Goal: Use online tool/utility: Utilize a website feature to perform a specific function

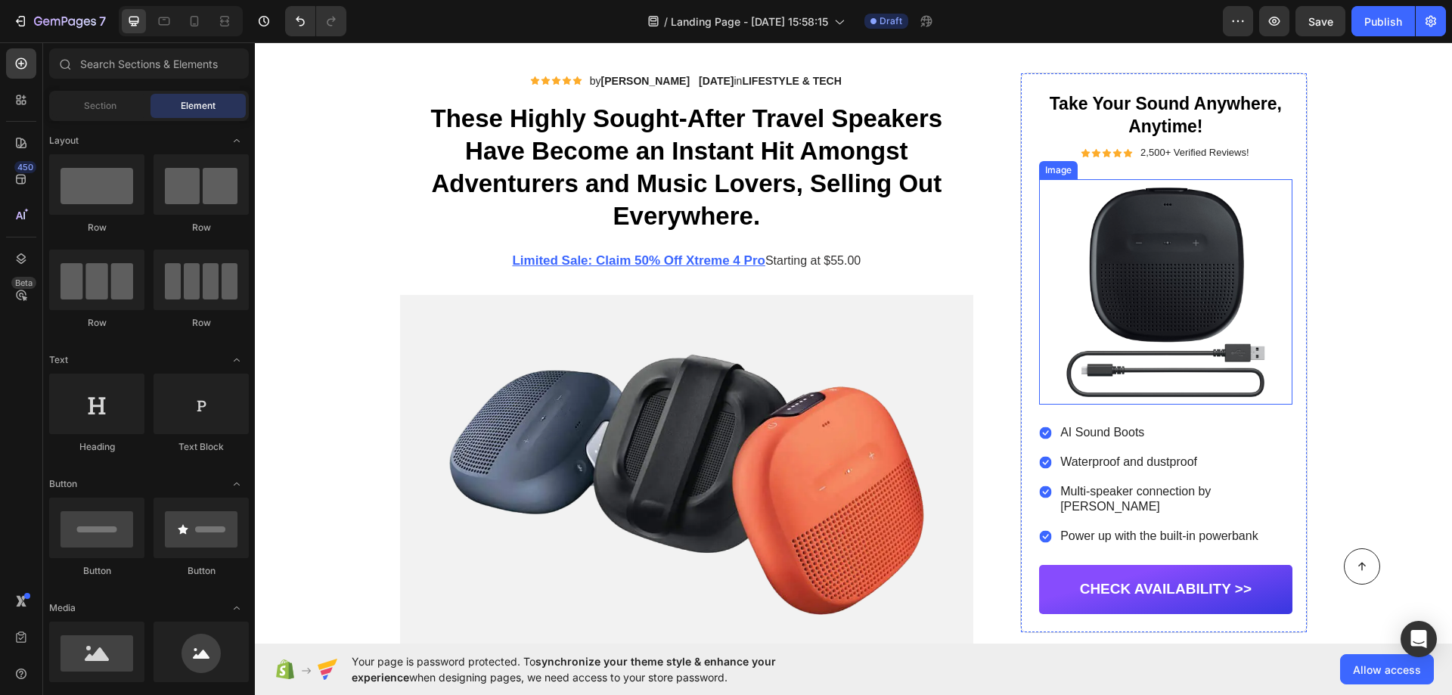
scroll to position [119, 0]
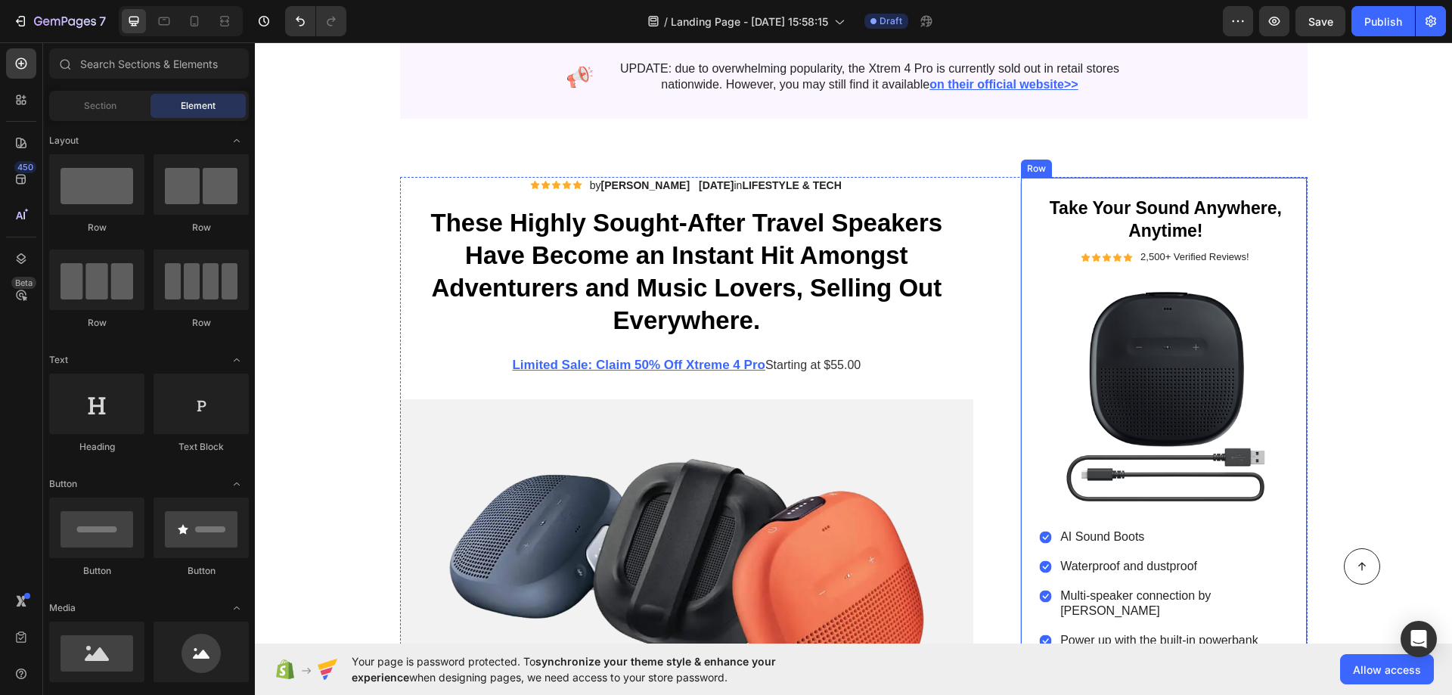
click at [1043, 283] on div "Take Your Sound Anywhere, Anytime! Heading Icon Icon Icon Icon Icon Icon List 2…" at bounding box center [1165, 457] width 253 height 522
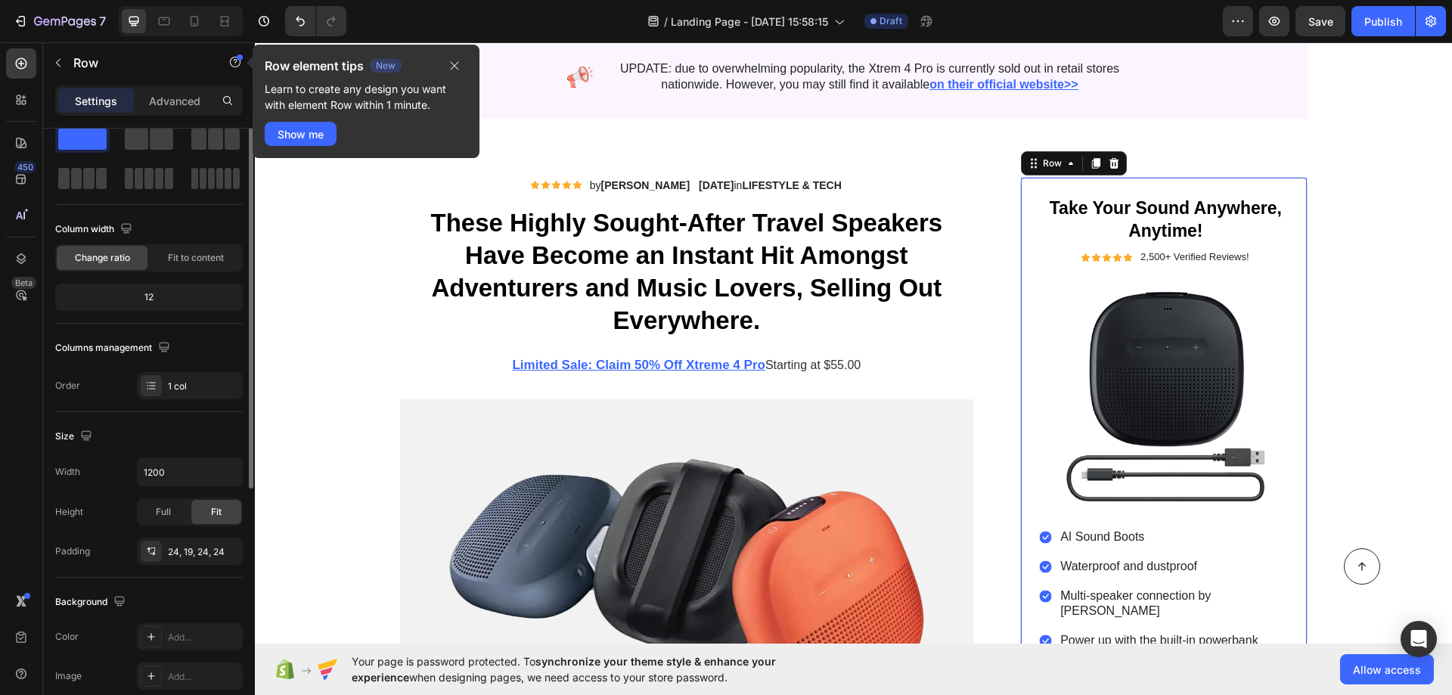
scroll to position [0, 0]
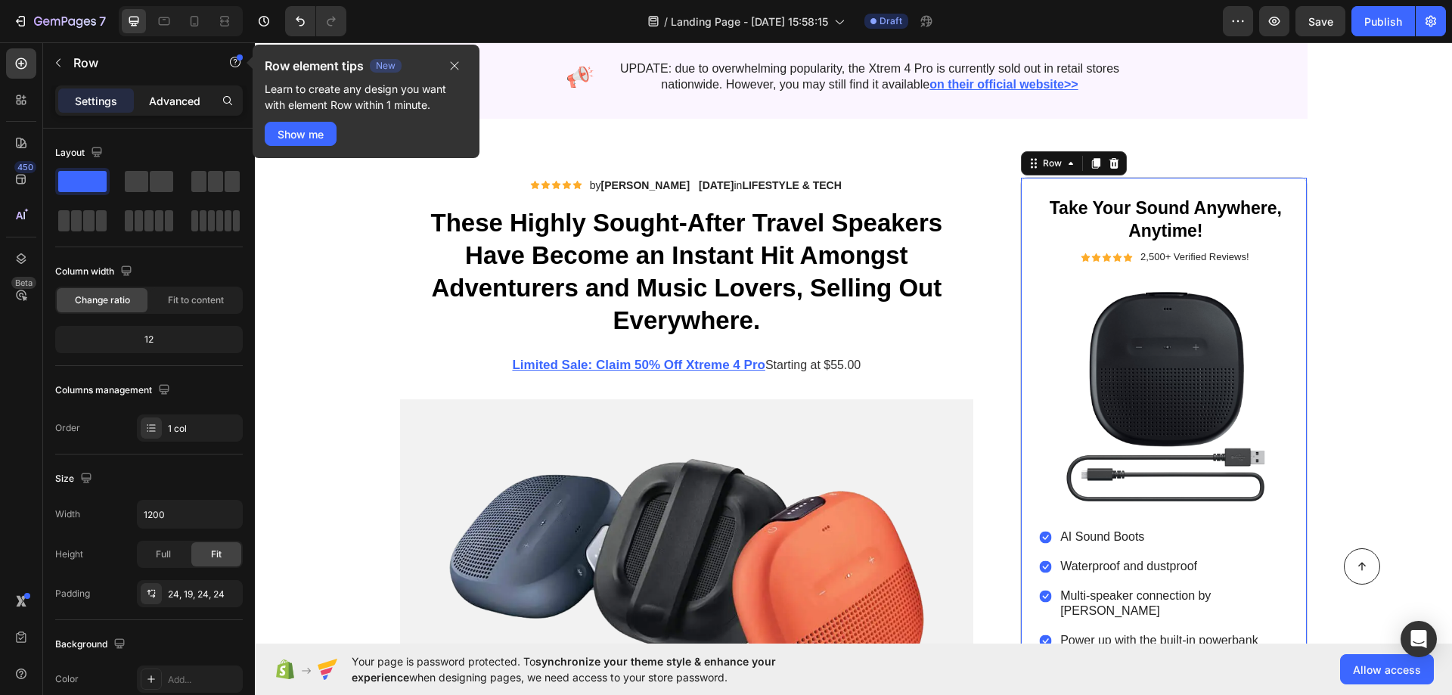
click at [161, 95] on p "Advanced" at bounding box center [174, 101] width 51 height 16
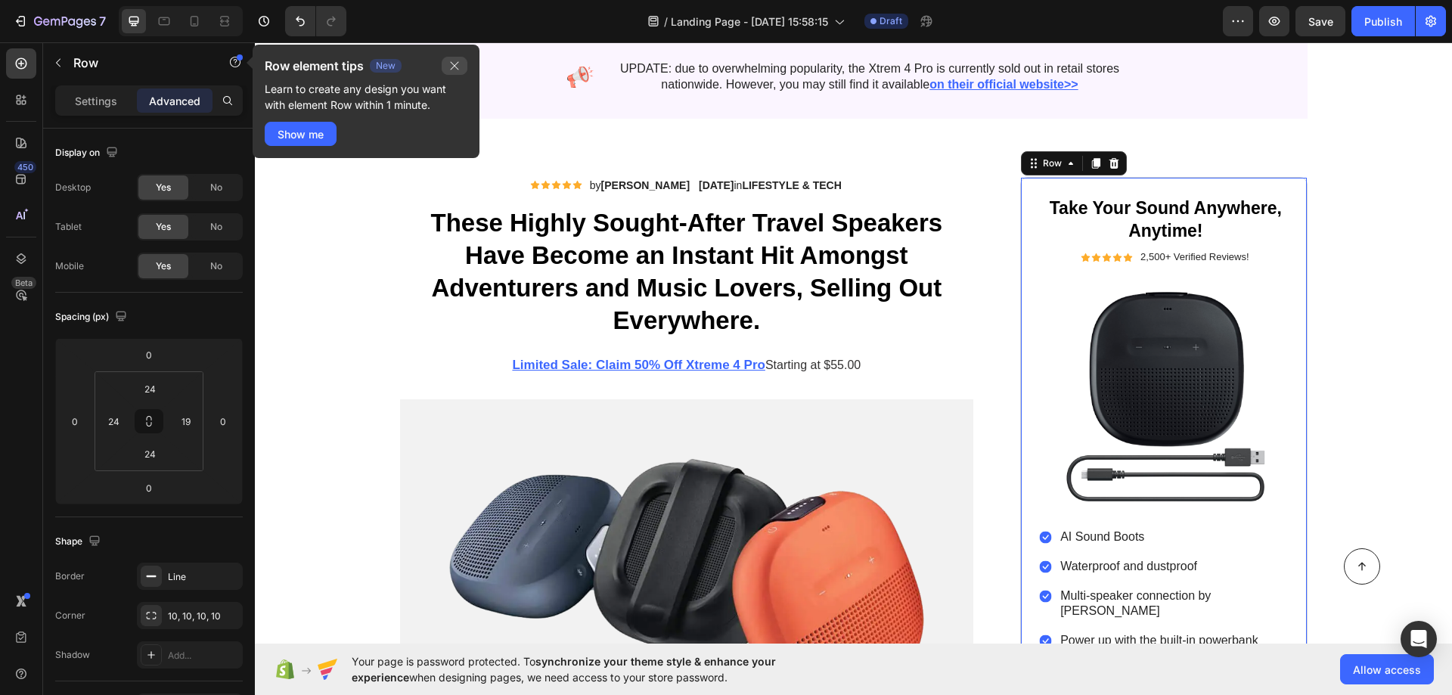
click at [447, 62] on button "button" at bounding box center [455, 66] width 26 height 18
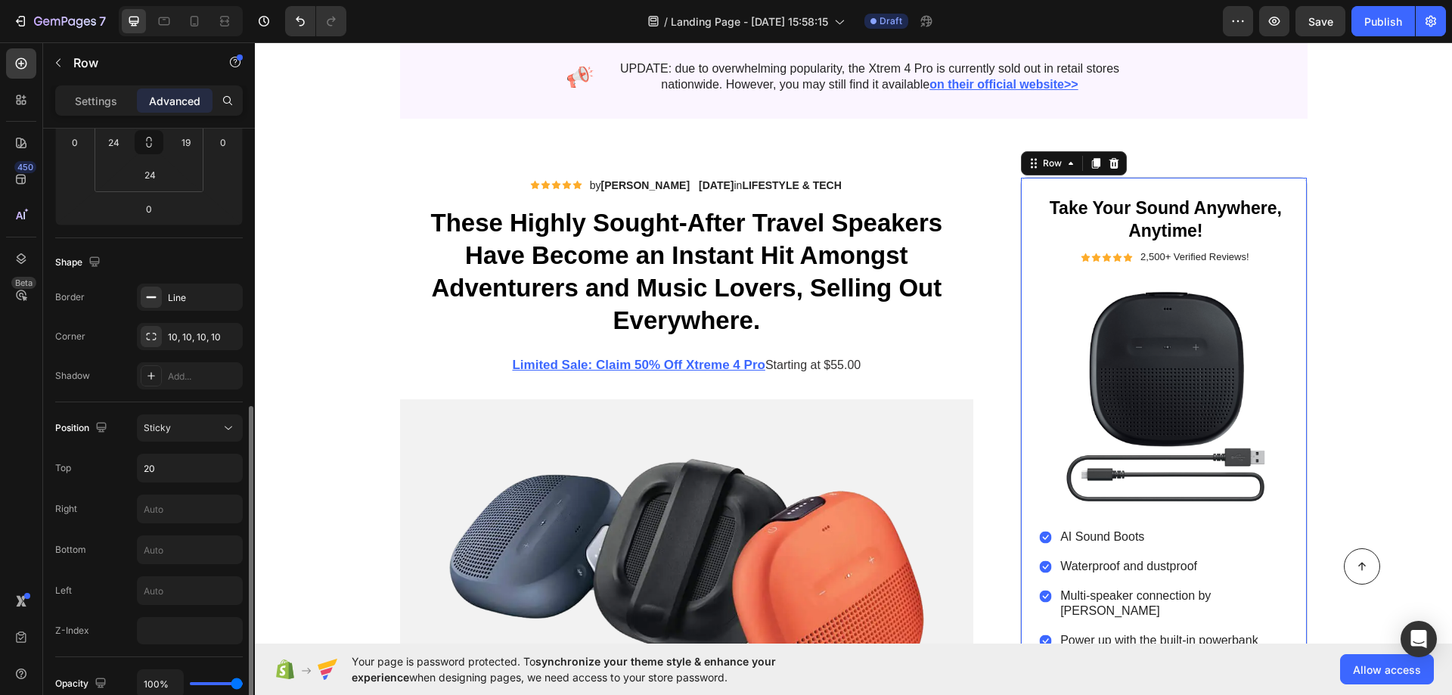
scroll to position [374, 0]
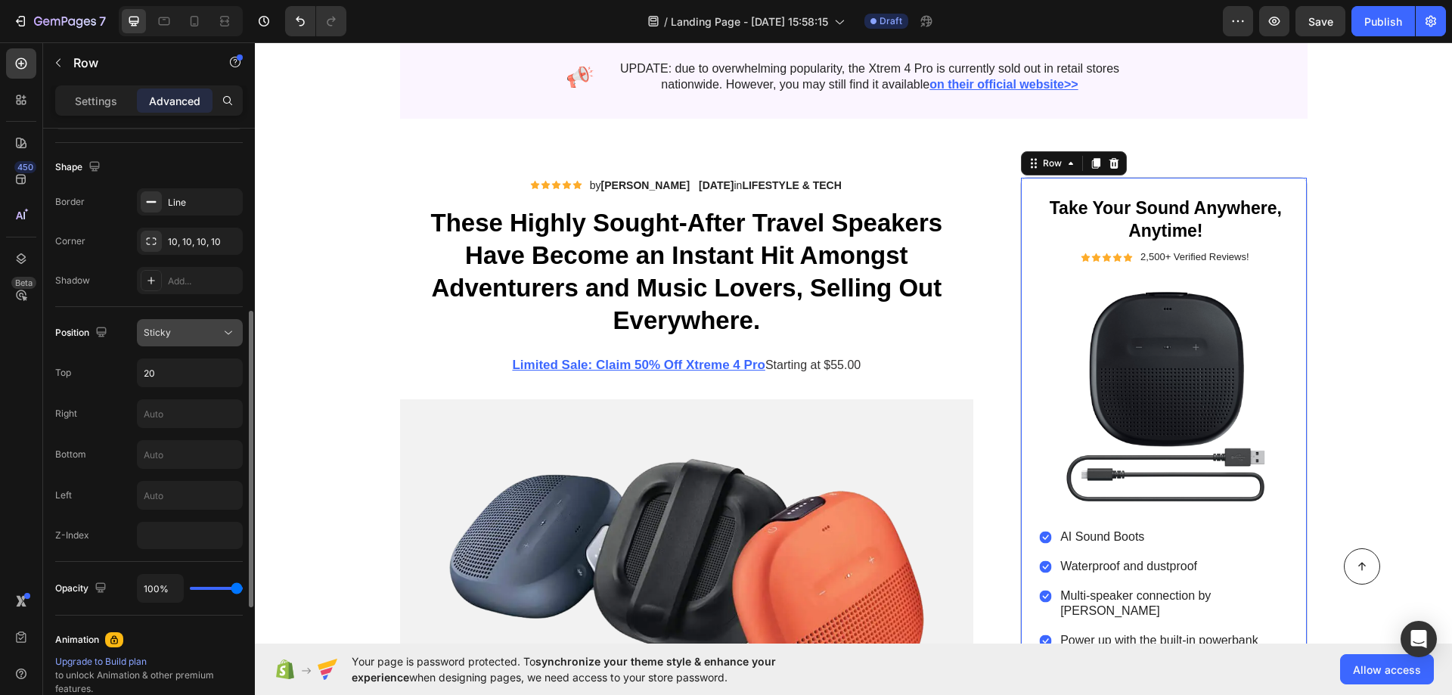
click at [188, 333] on div "Sticky" at bounding box center [182, 333] width 77 height 14
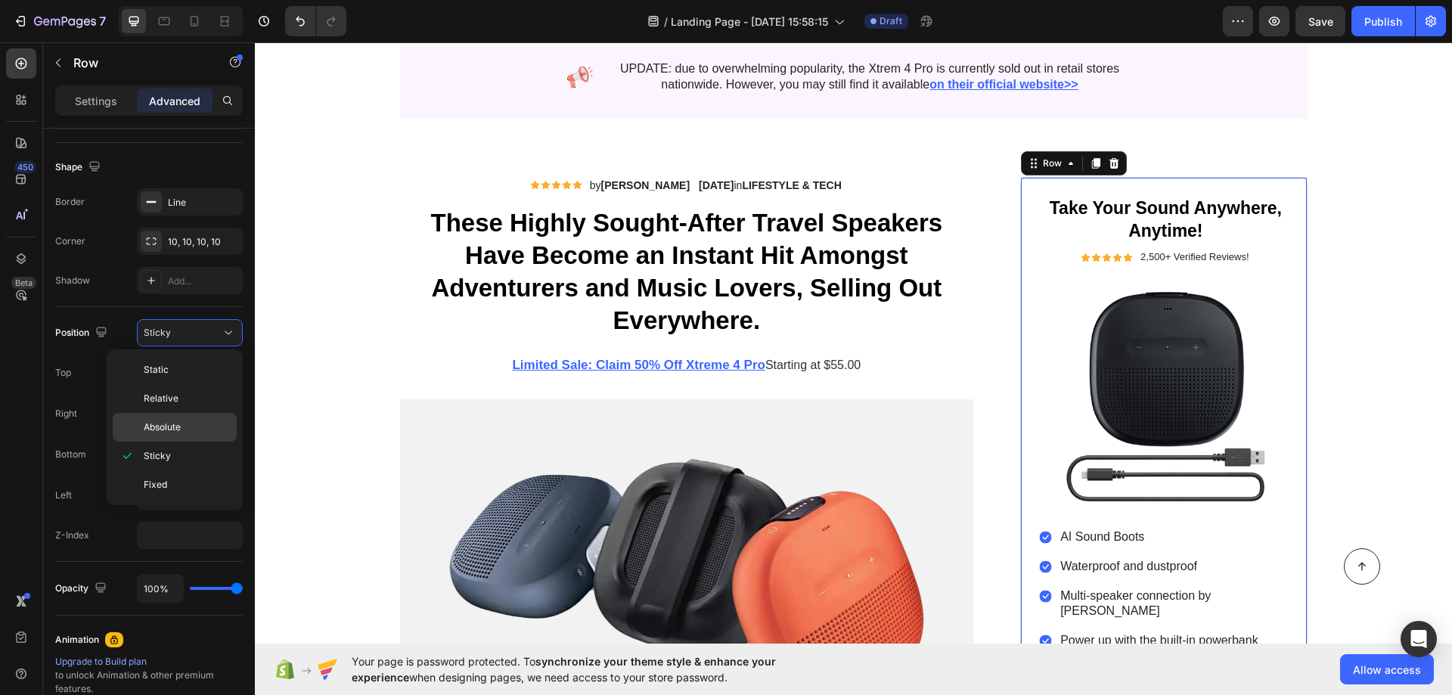
click at [163, 422] on span "Absolute" at bounding box center [162, 427] width 37 height 14
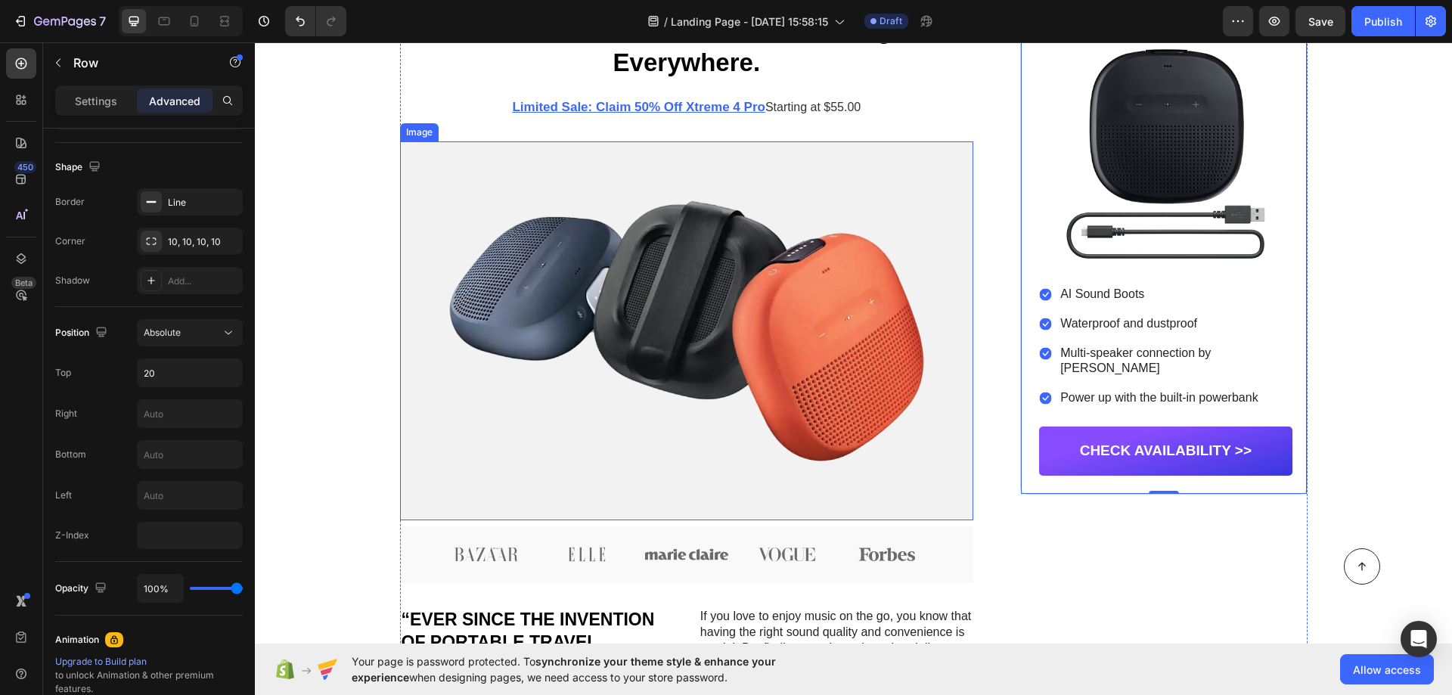
scroll to position [184, 0]
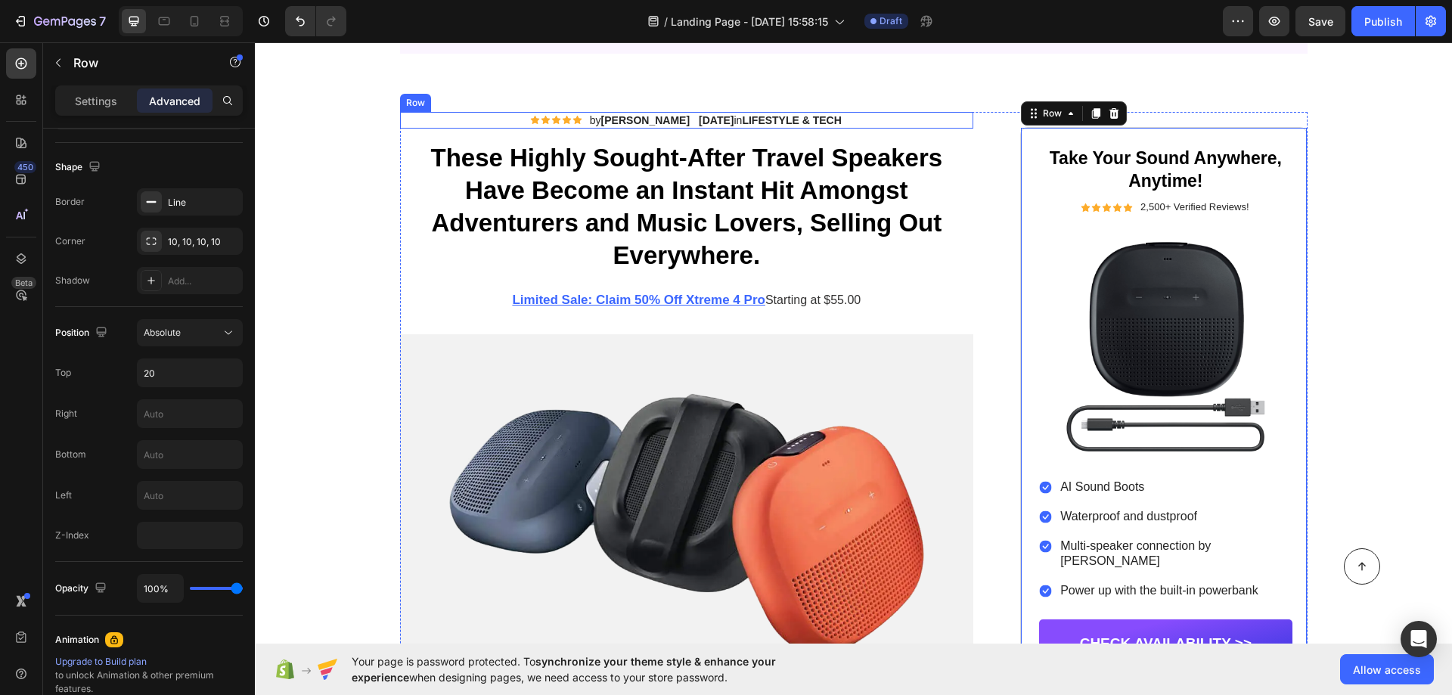
click at [429, 127] on div "Icon Icon Icon Icon Icon Icon List by [PERSON_NAME] Text Block Row [DATE] in LI…" at bounding box center [687, 120] width 574 height 17
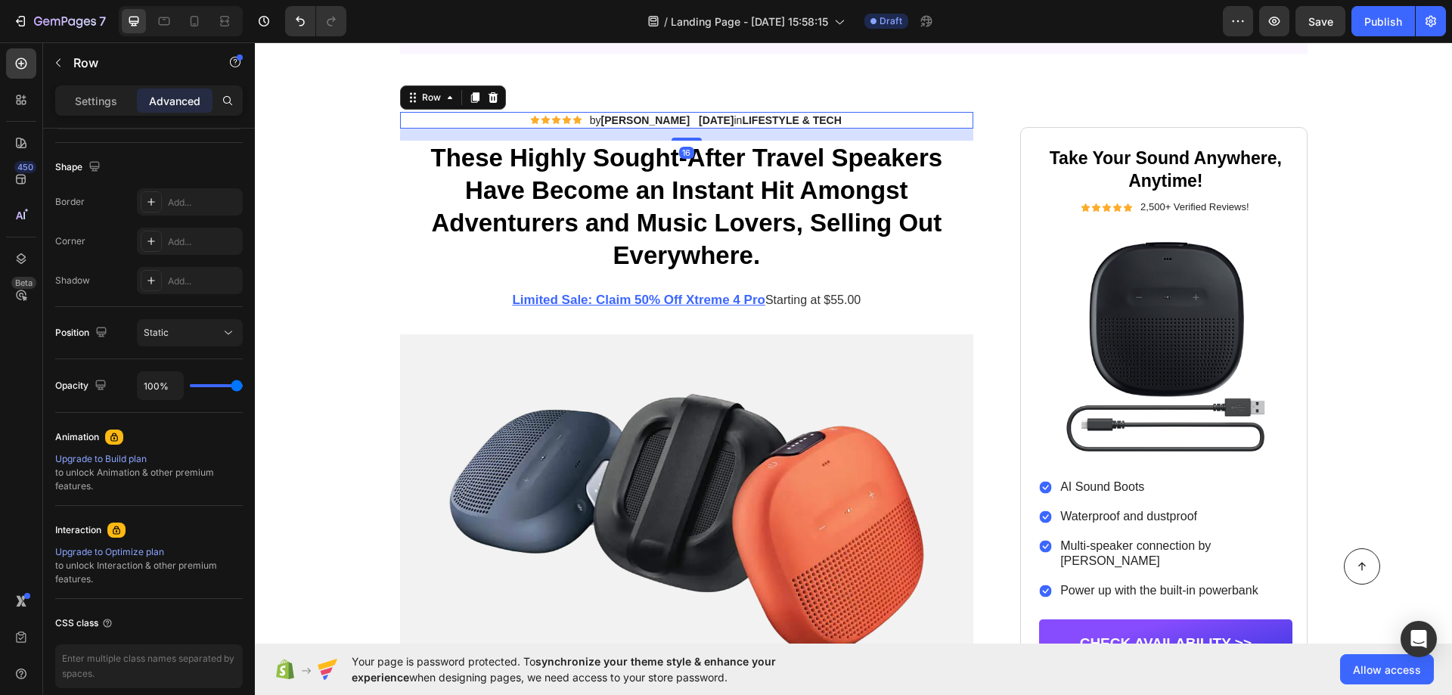
click at [451, 114] on div "Icon Icon Icon Icon Icon Icon List by [PERSON_NAME] Text Block Row [DATE] in LI…" at bounding box center [687, 120] width 574 height 17
click at [417, 247] on h1 "These Highly Sought-After Travel Speakers Have Become an Instant Hit Amongst Ad…" at bounding box center [687, 207] width 574 height 133
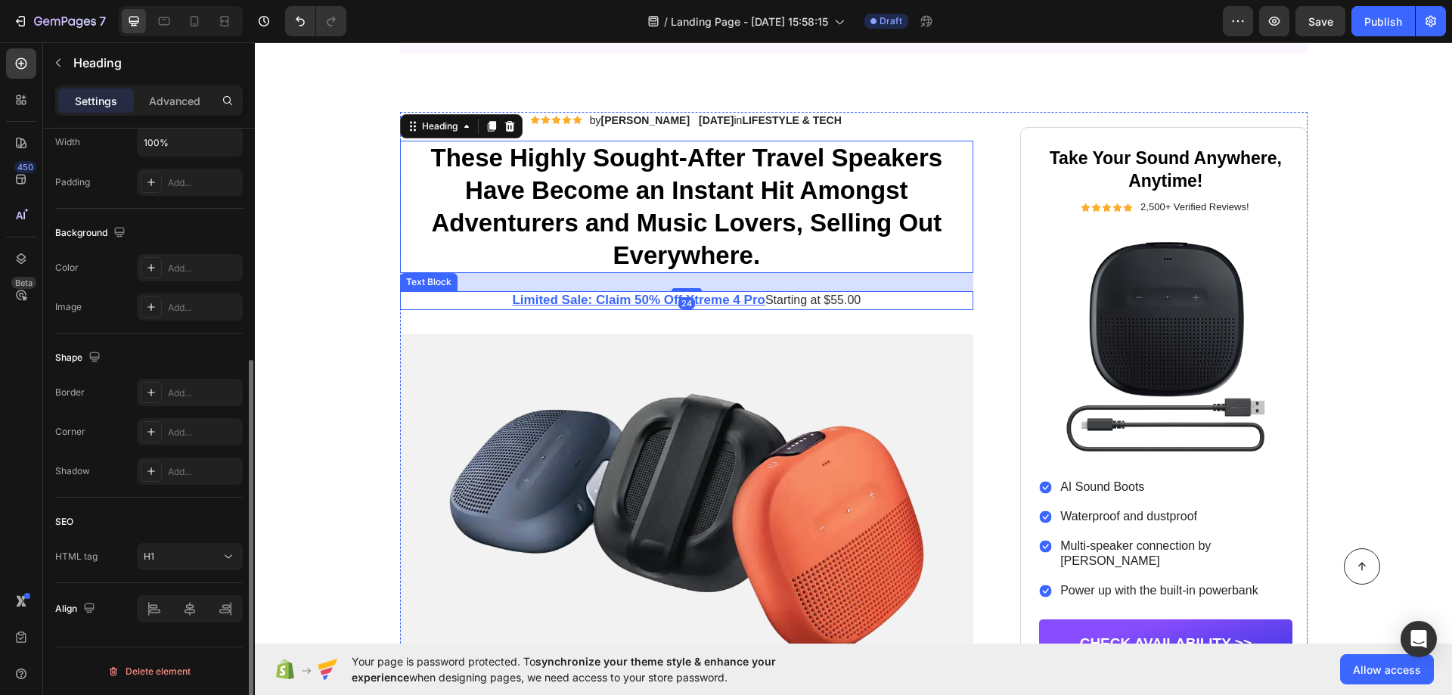
scroll to position [0, 0]
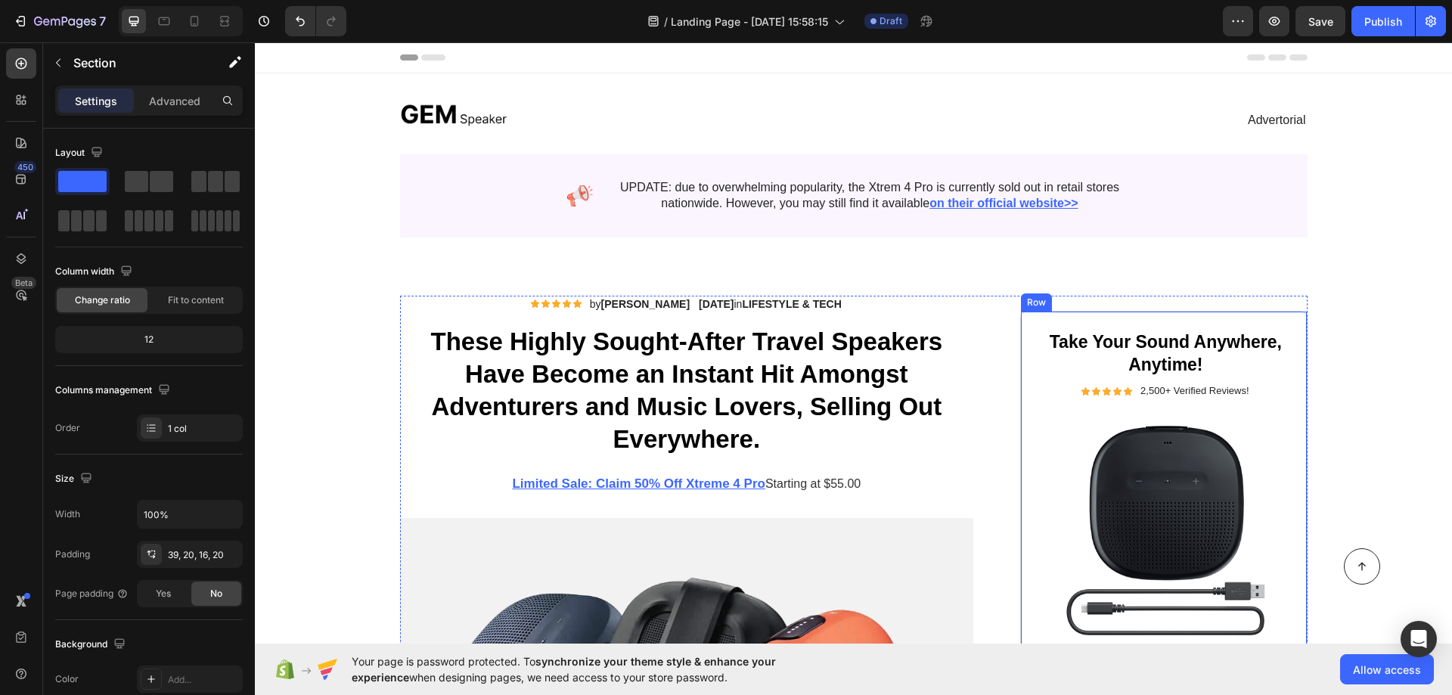
click at [1127, 315] on div "Take Your Sound Anywhere, Anytime! Heading Icon Icon Icon Icon Icon Icon List 2…" at bounding box center [1163, 591] width 287 height 560
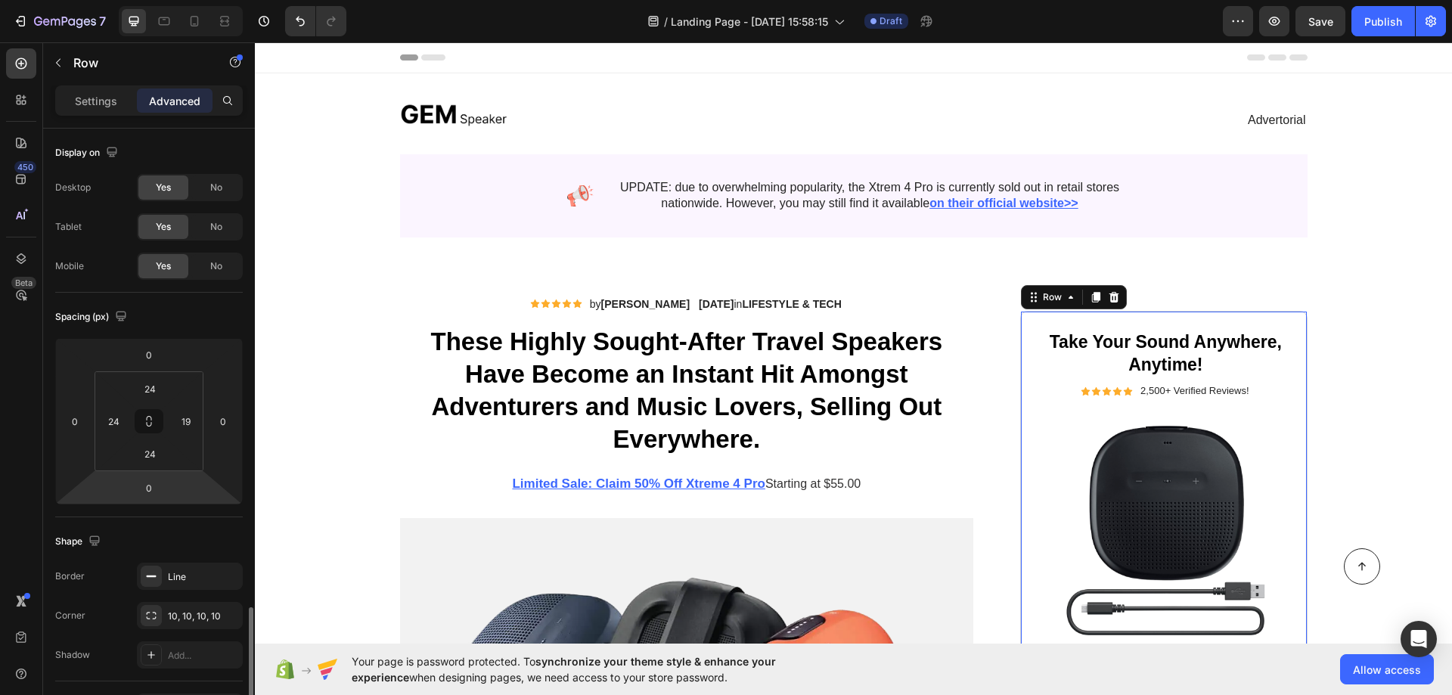
scroll to position [323, 0]
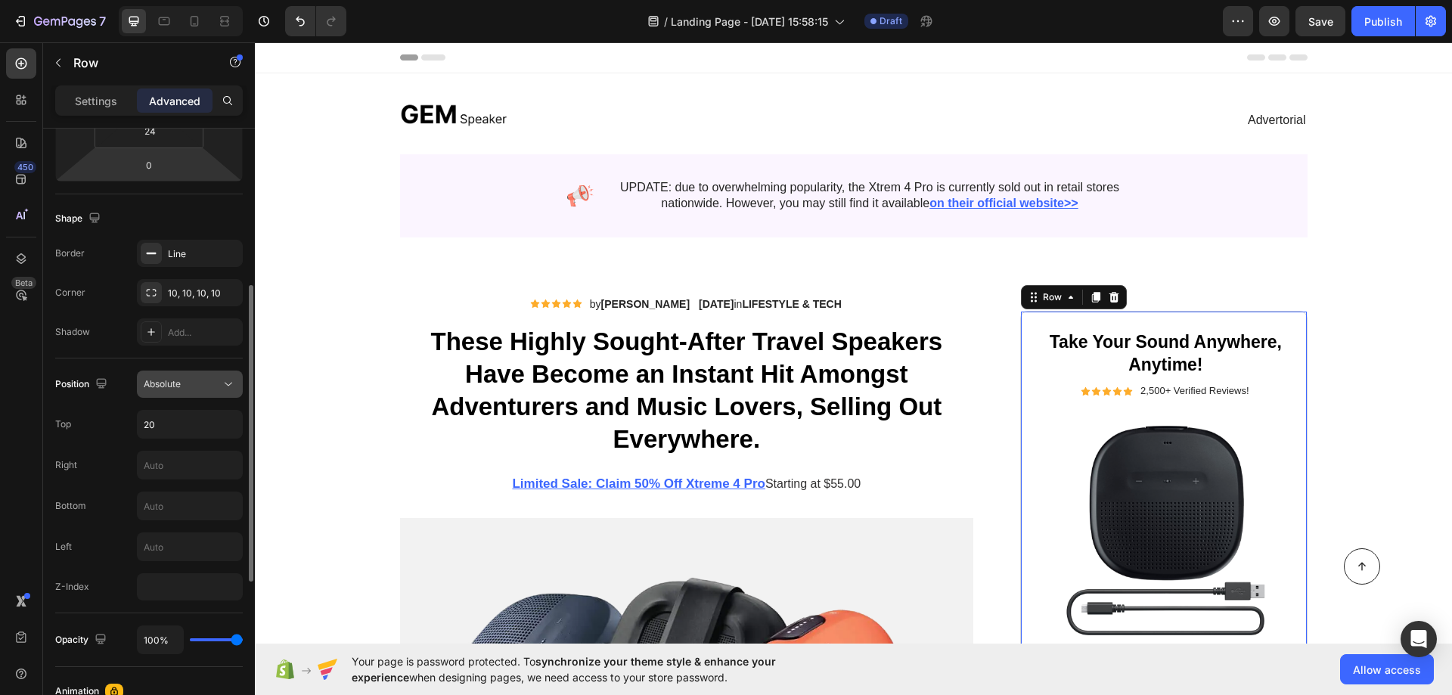
click at [198, 383] on div "Absolute" at bounding box center [182, 384] width 77 height 14
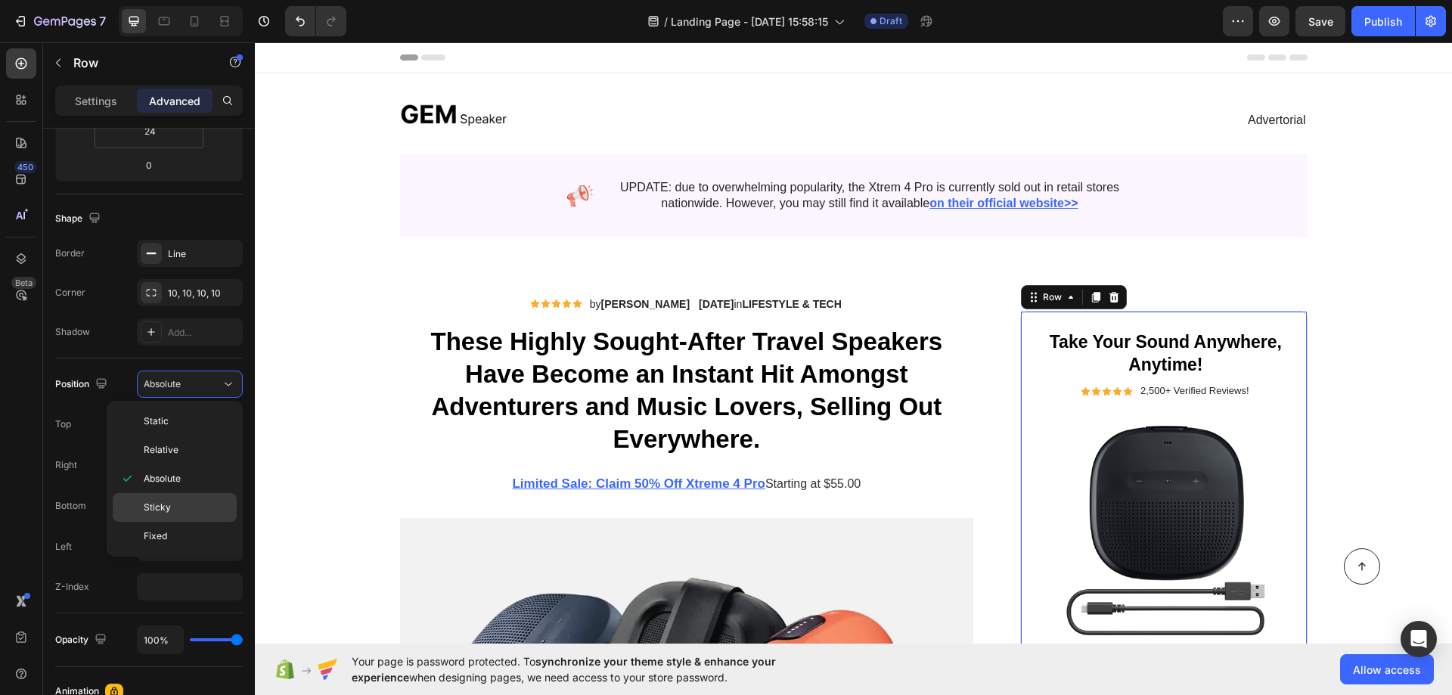
click at [197, 505] on p "Sticky" at bounding box center [187, 508] width 86 height 14
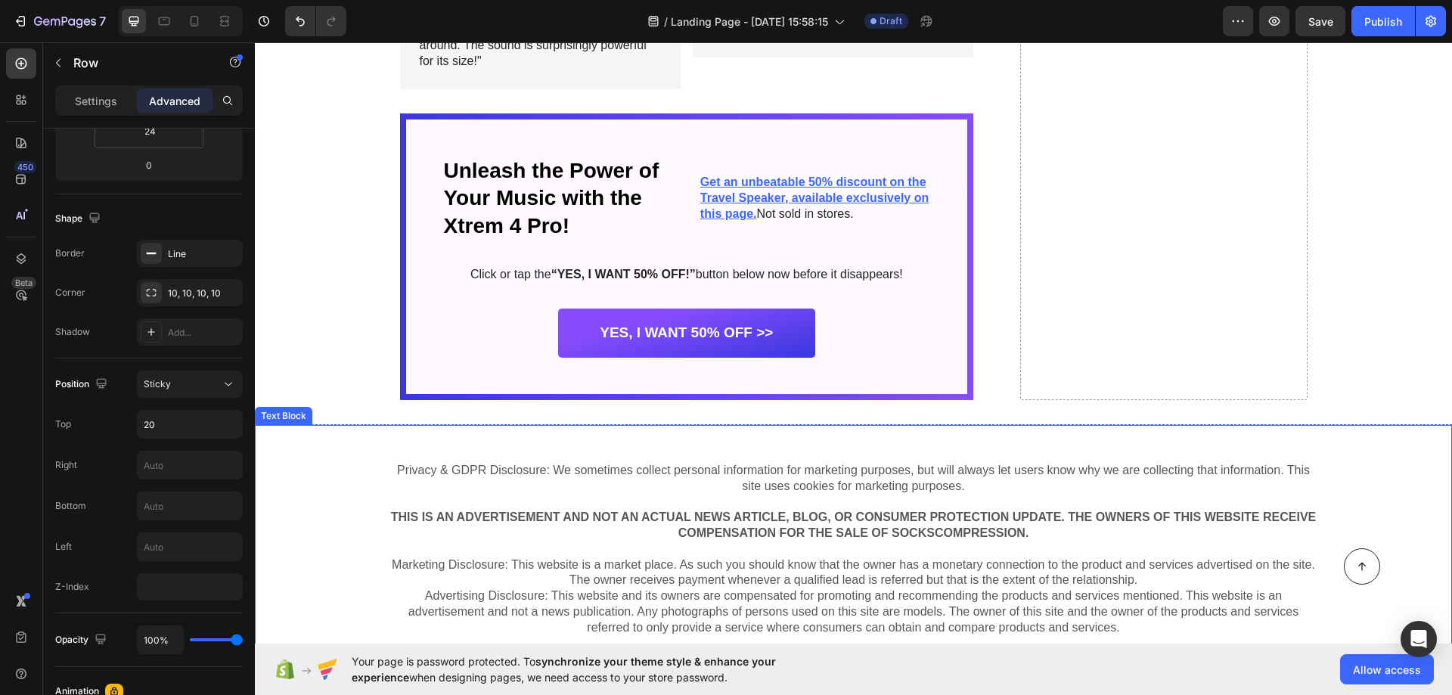
scroll to position [7611, 0]
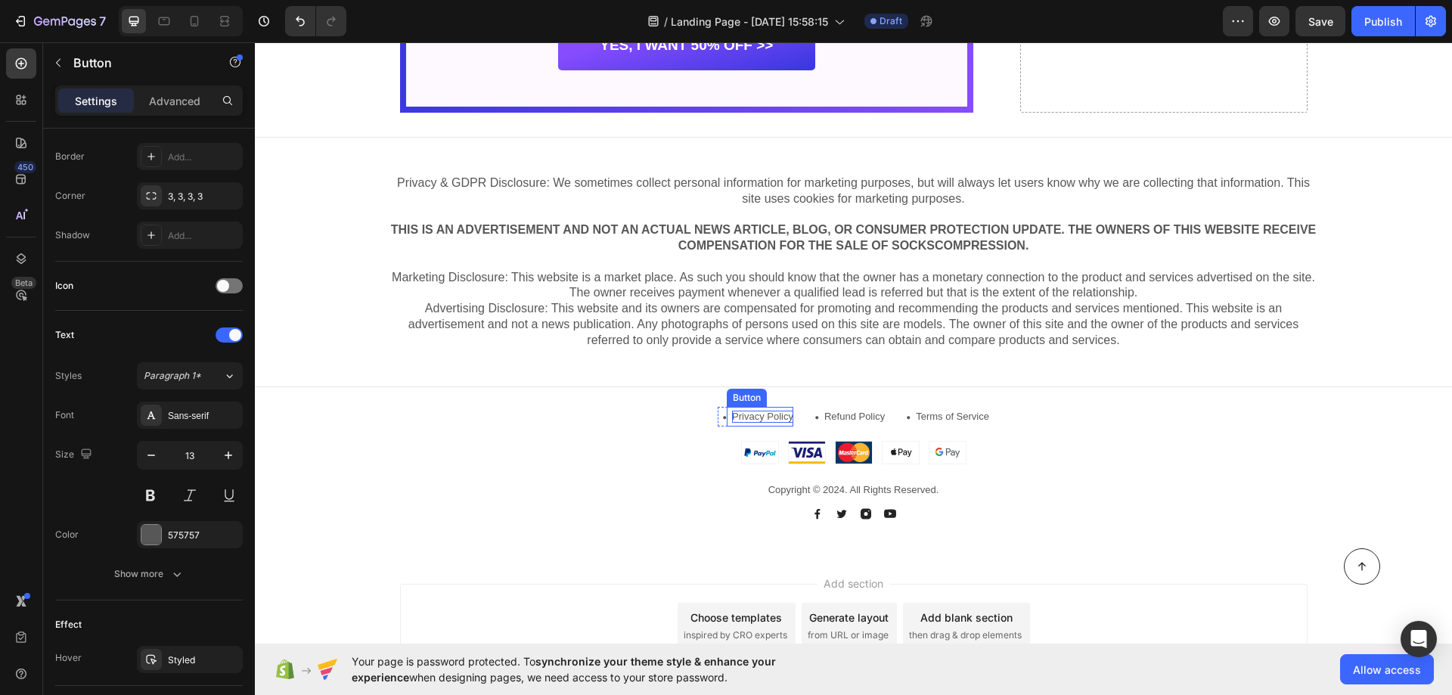
click at [742, 415] on p "Privacy Policy" at bounding box center [762, 417] width 61 height 13
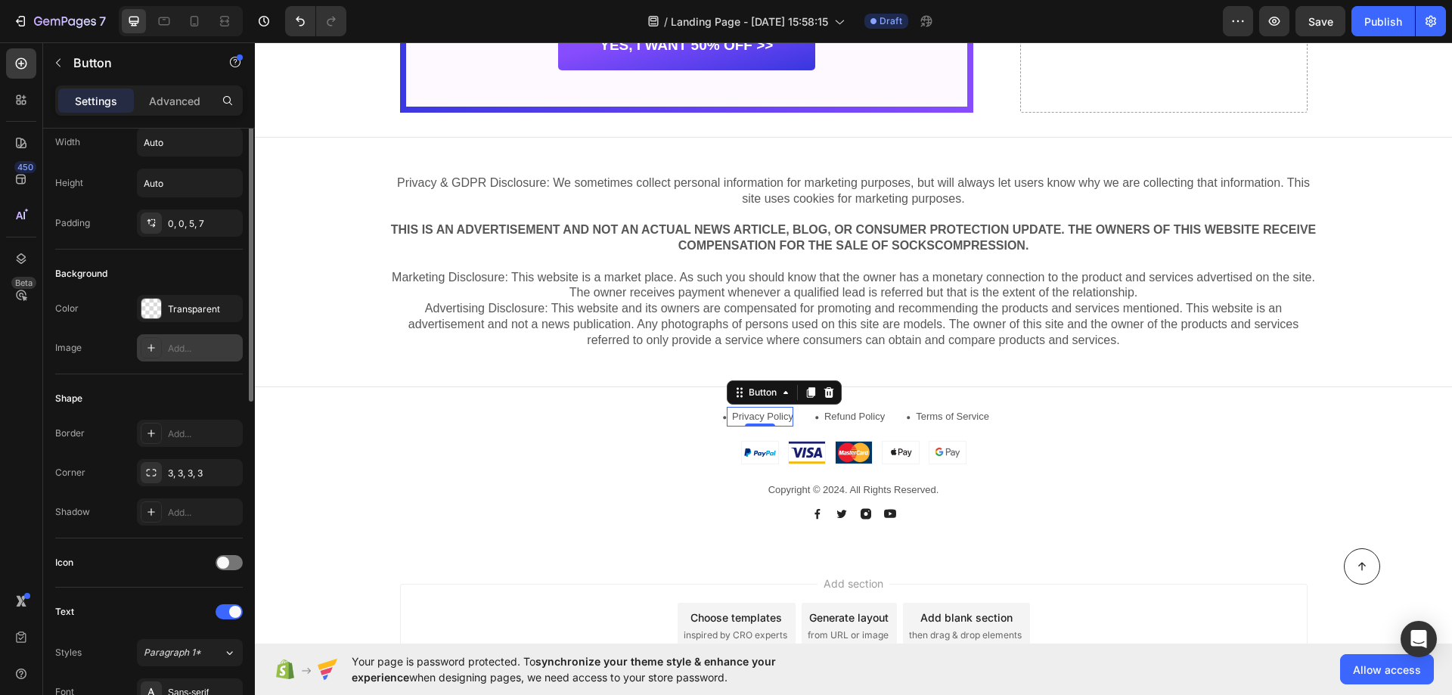
scroll to position [0, 0]
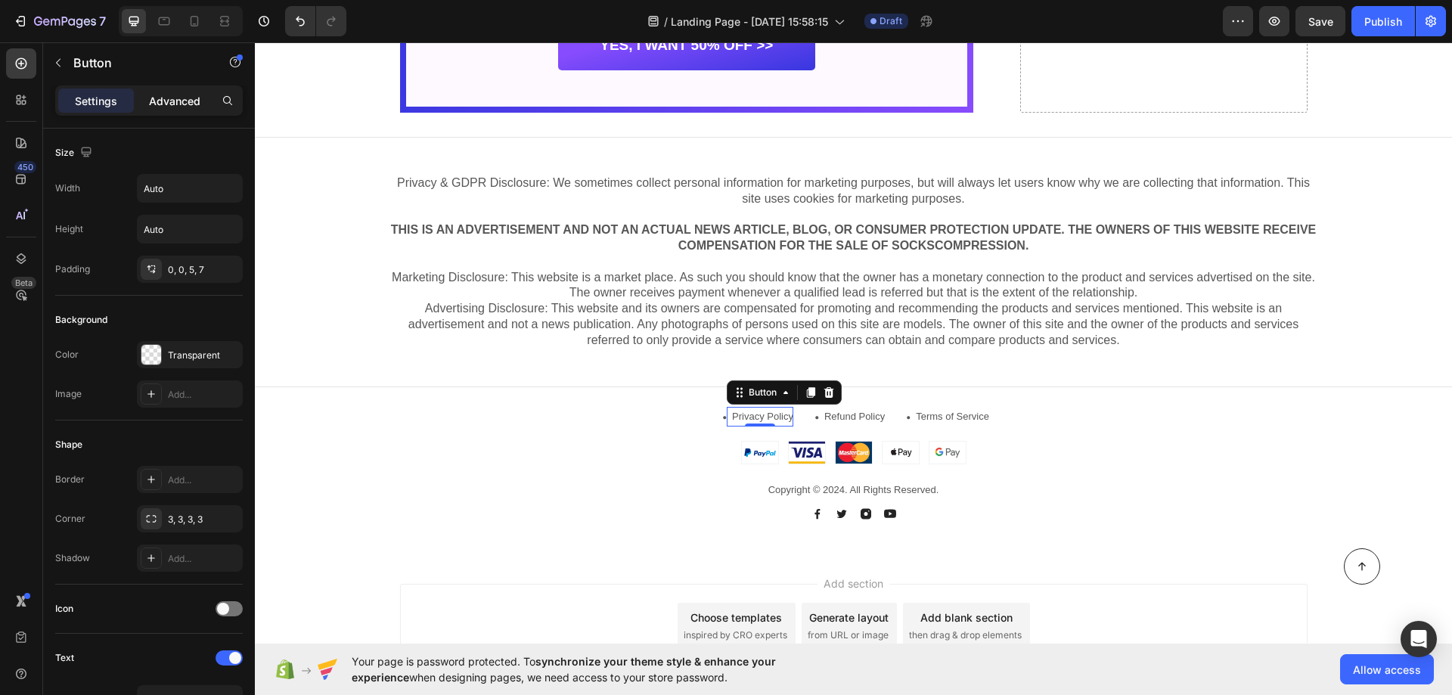
click at [200, 104] on div "Advanced" at bounding box center [175, 100] width 76 height 24
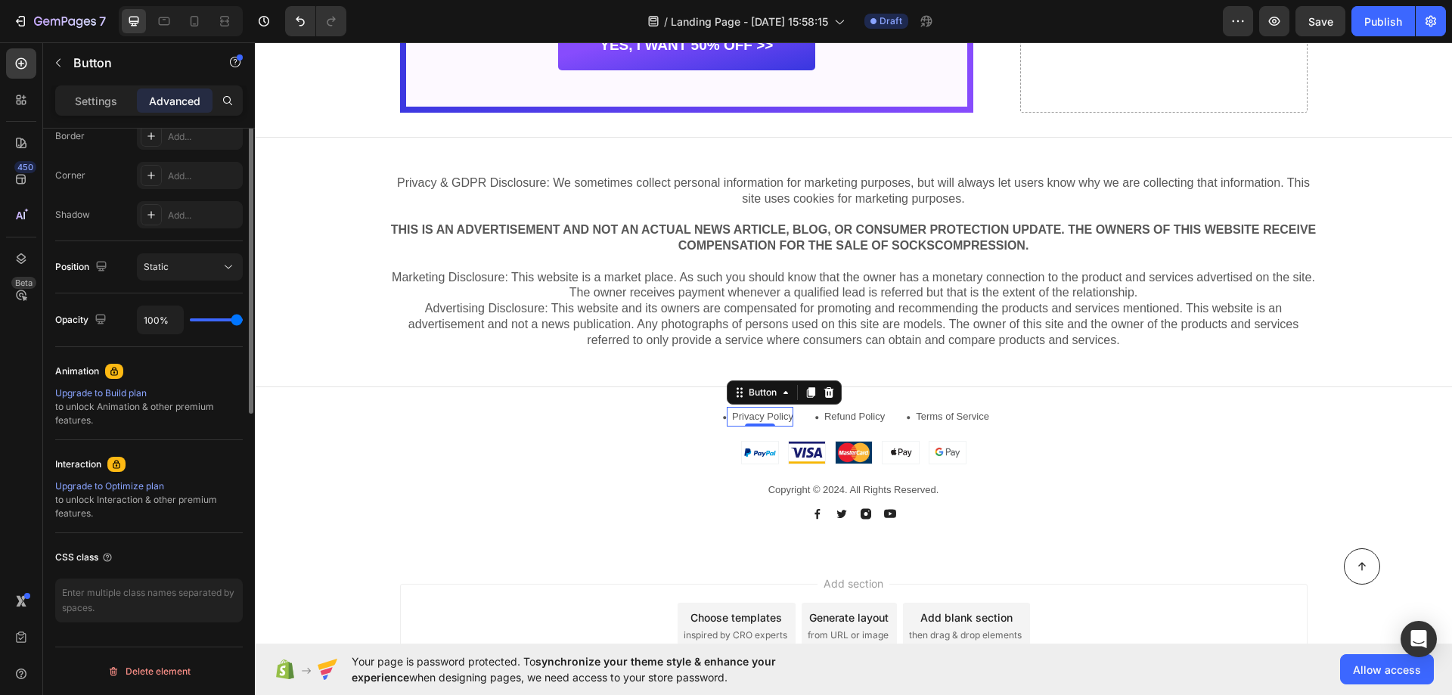
scroll to position [235, 0]
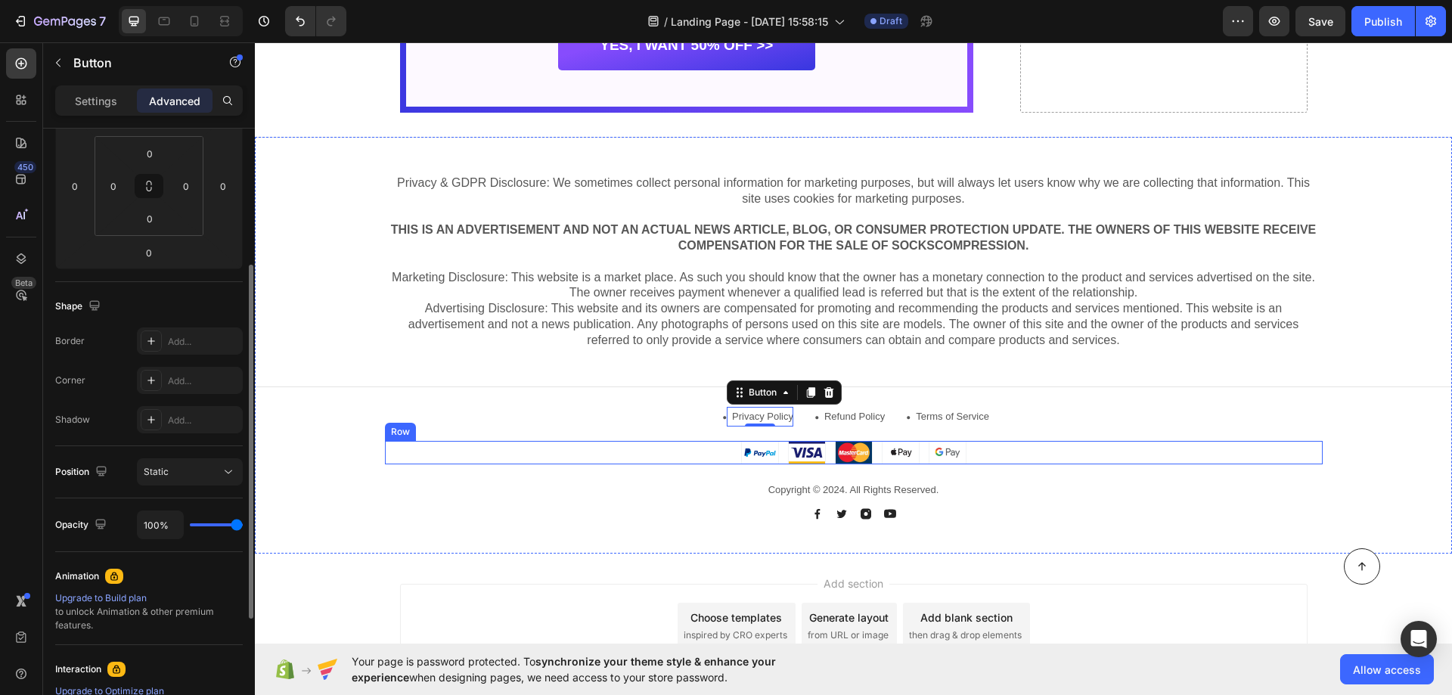
click at [435, 460] on div "Image Image Image Image Image Row" at bounding box center [854, 452] width 938 height 23
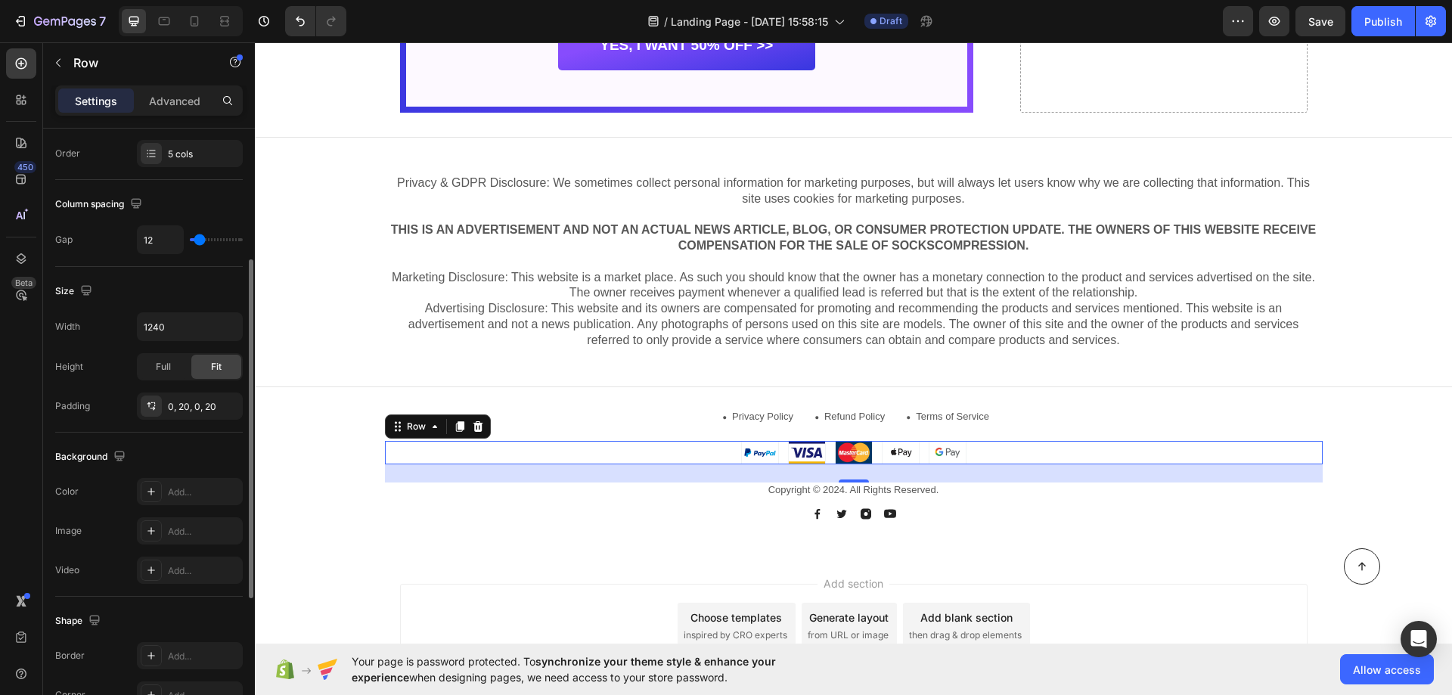
scroll to position [0, 0]
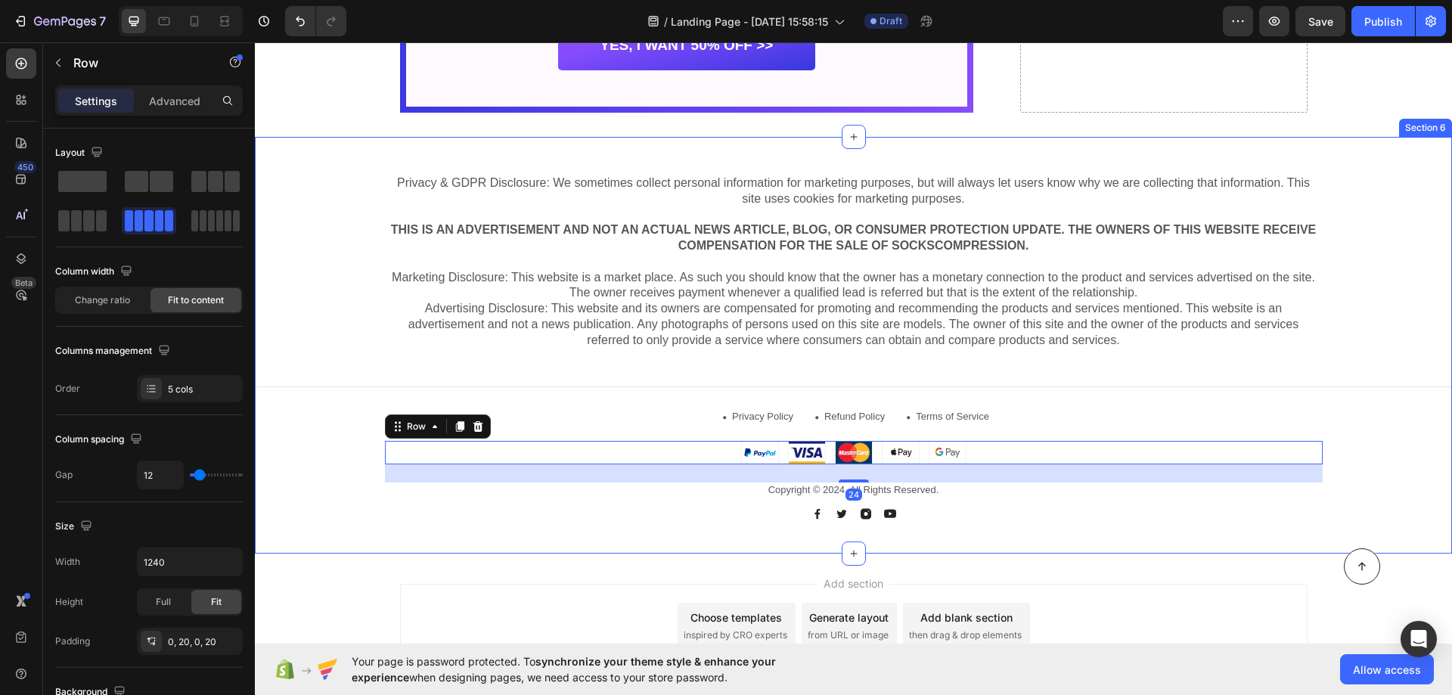
click at [584, 393] on div "Privacy & GDPR Disclosure: We sometimes collect personal information for market…" at bounding box center [853, 333] width 1197 height 392
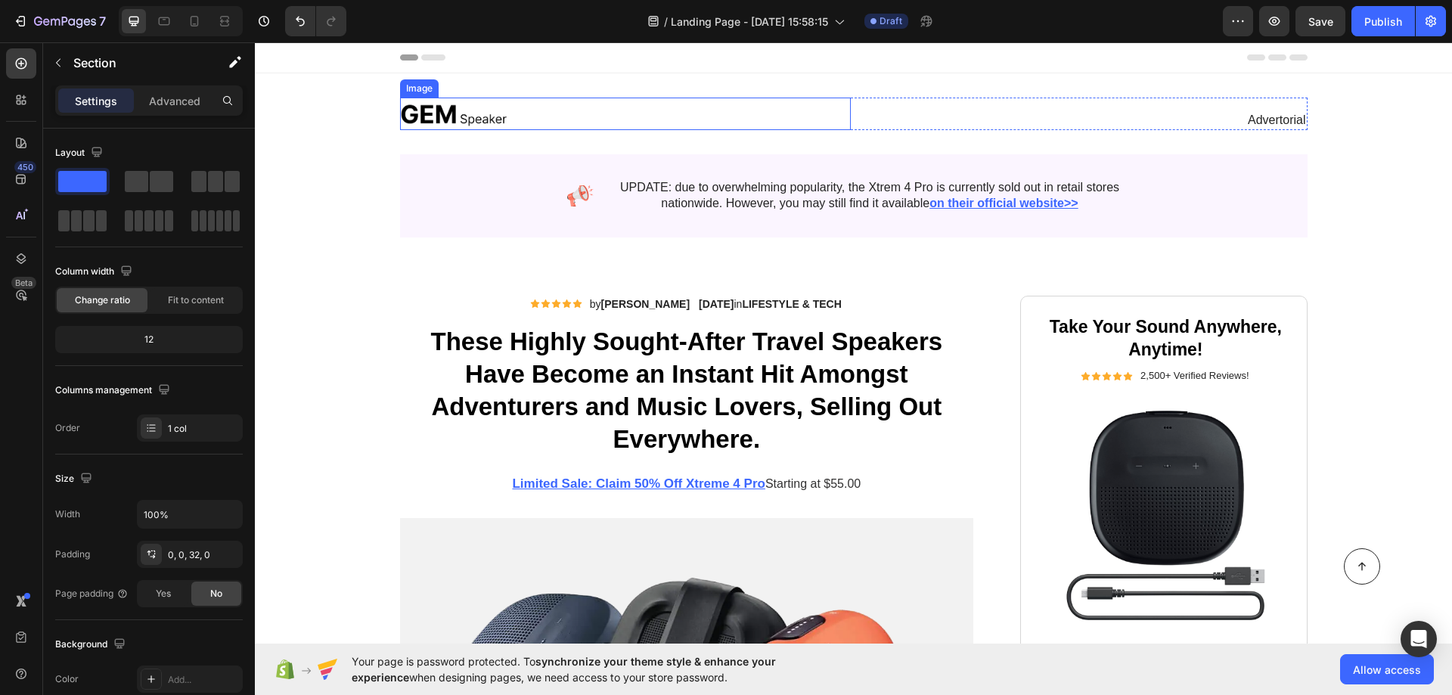
click at [568, 121] on div at bounding box center [625, 114] width 451 height 33
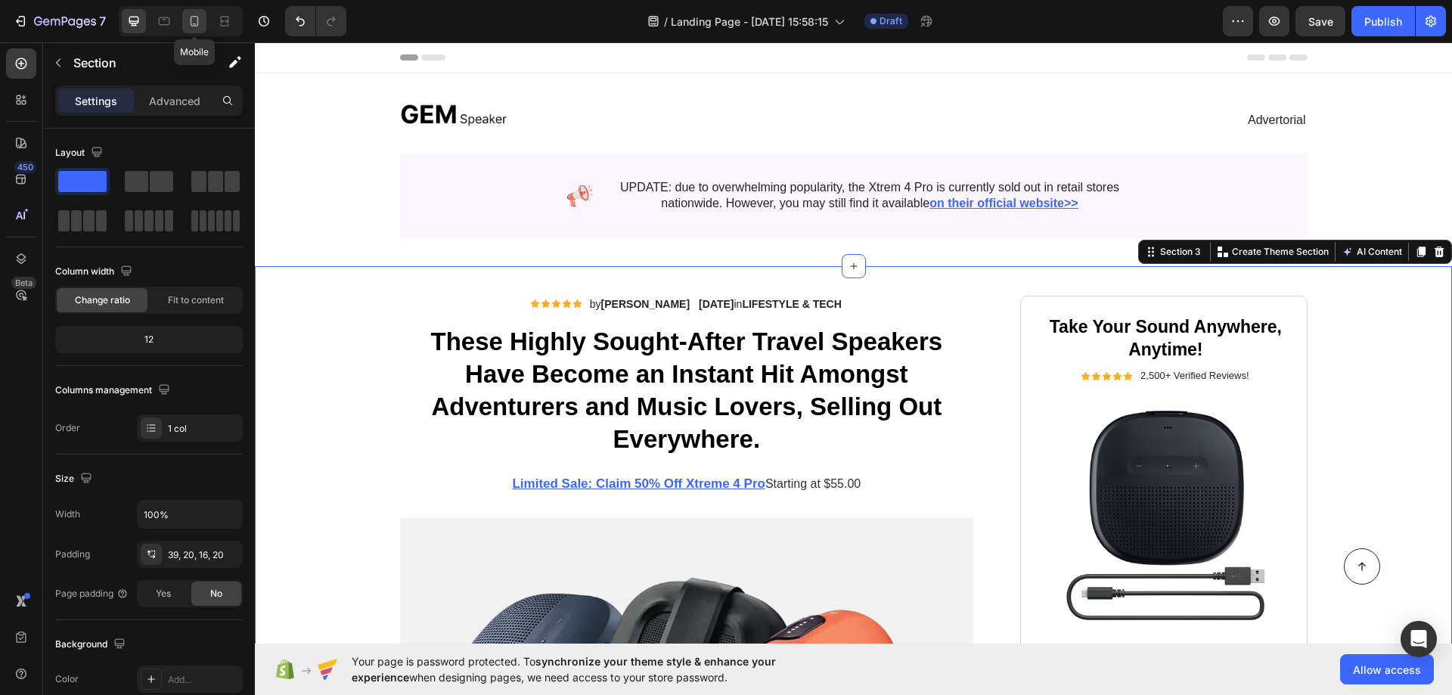
click at [184, 20] on div at bounding box center [194, 21] width 24 height 24
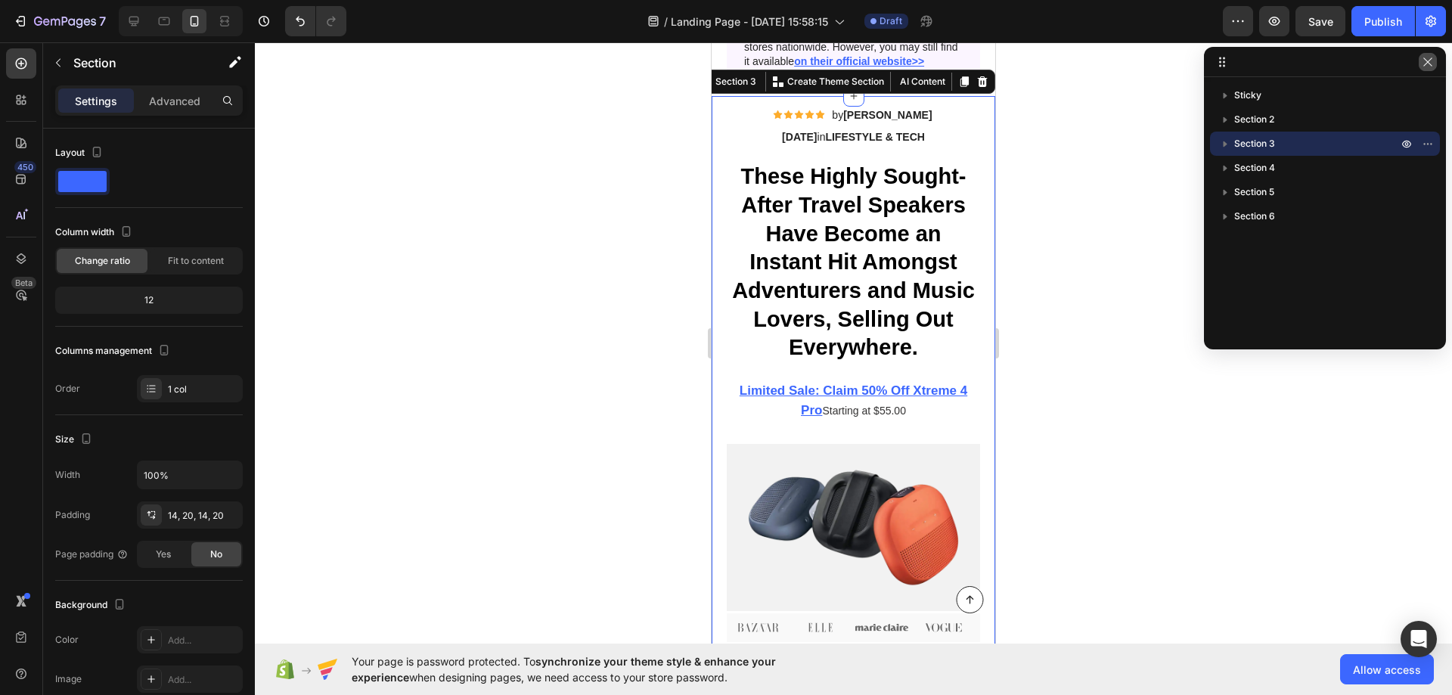
scroll to position [129, 0]
click at [1427, 69] on button "button" at bounding box center [1427, 62] width 18 height 18
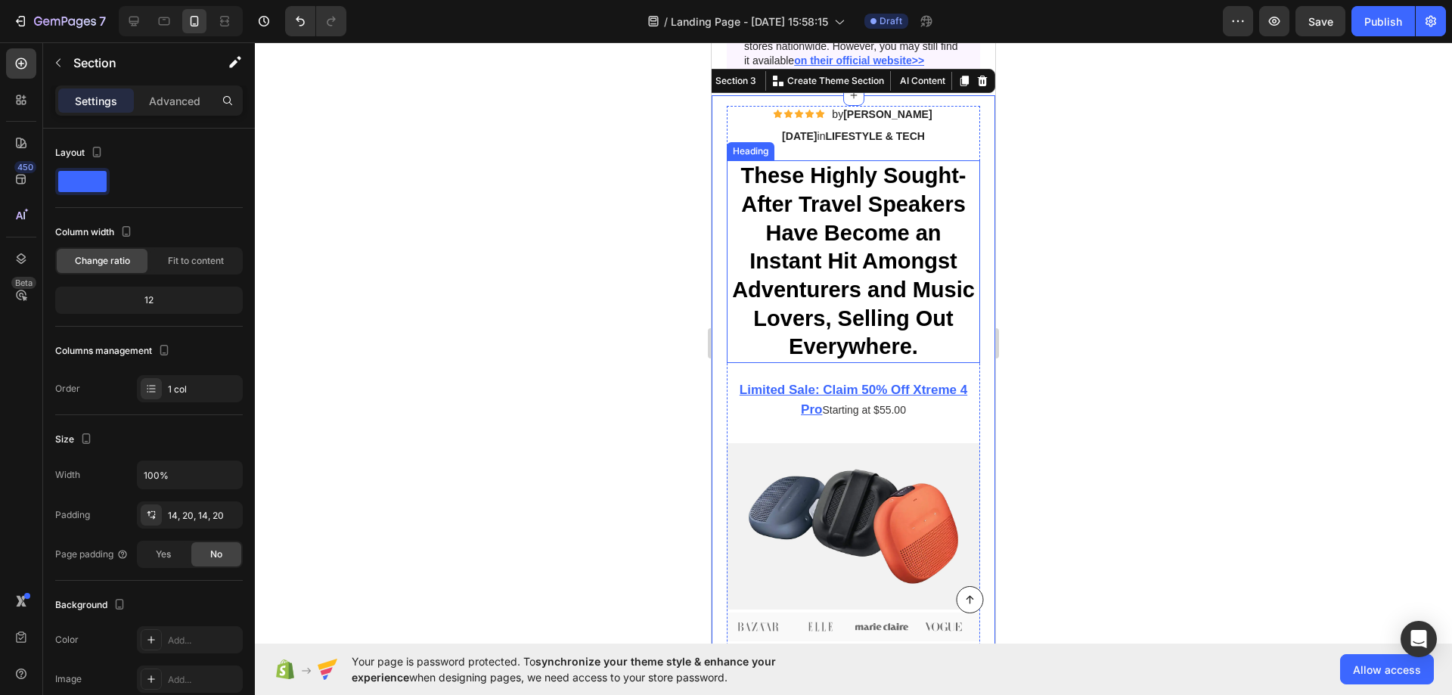
scroll to position [0, 0]
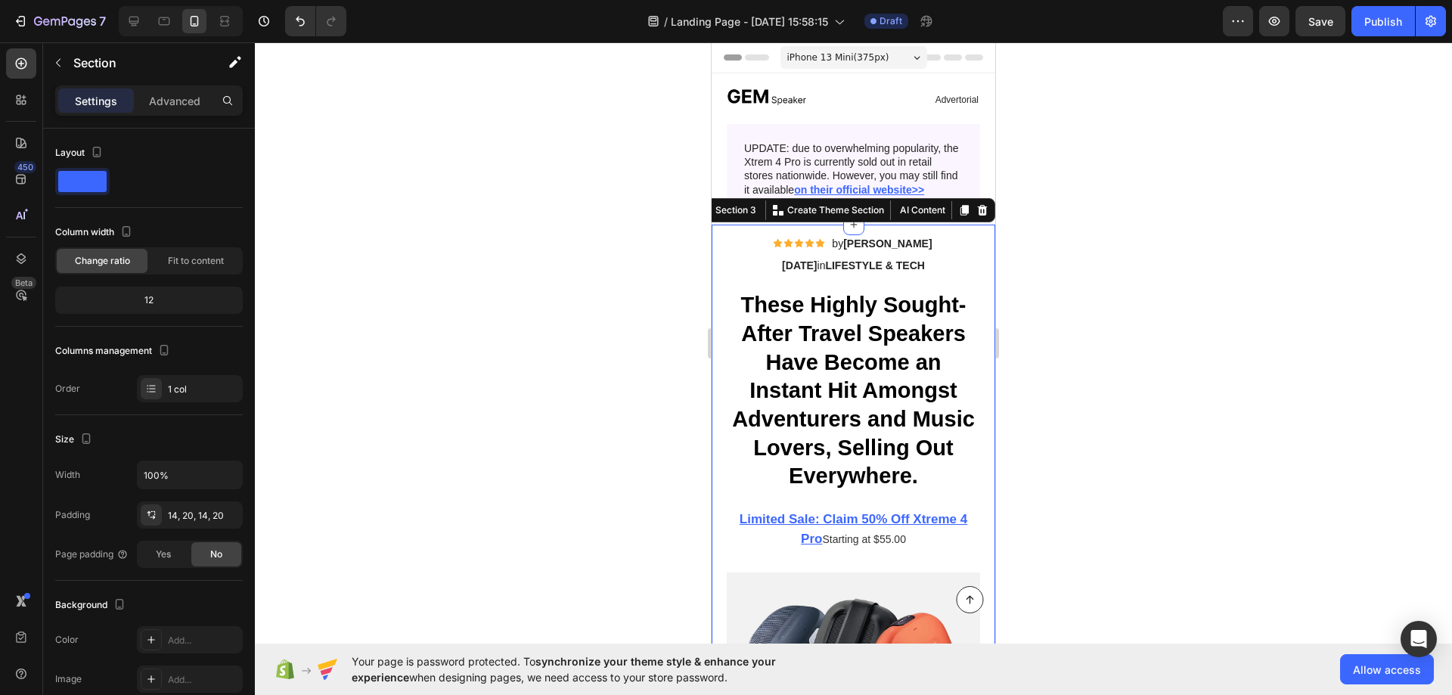
click at [839, 52] on span "iPhone 13 Mini ( 375 px)" at bounding box center [838, 57] width 102 height 15
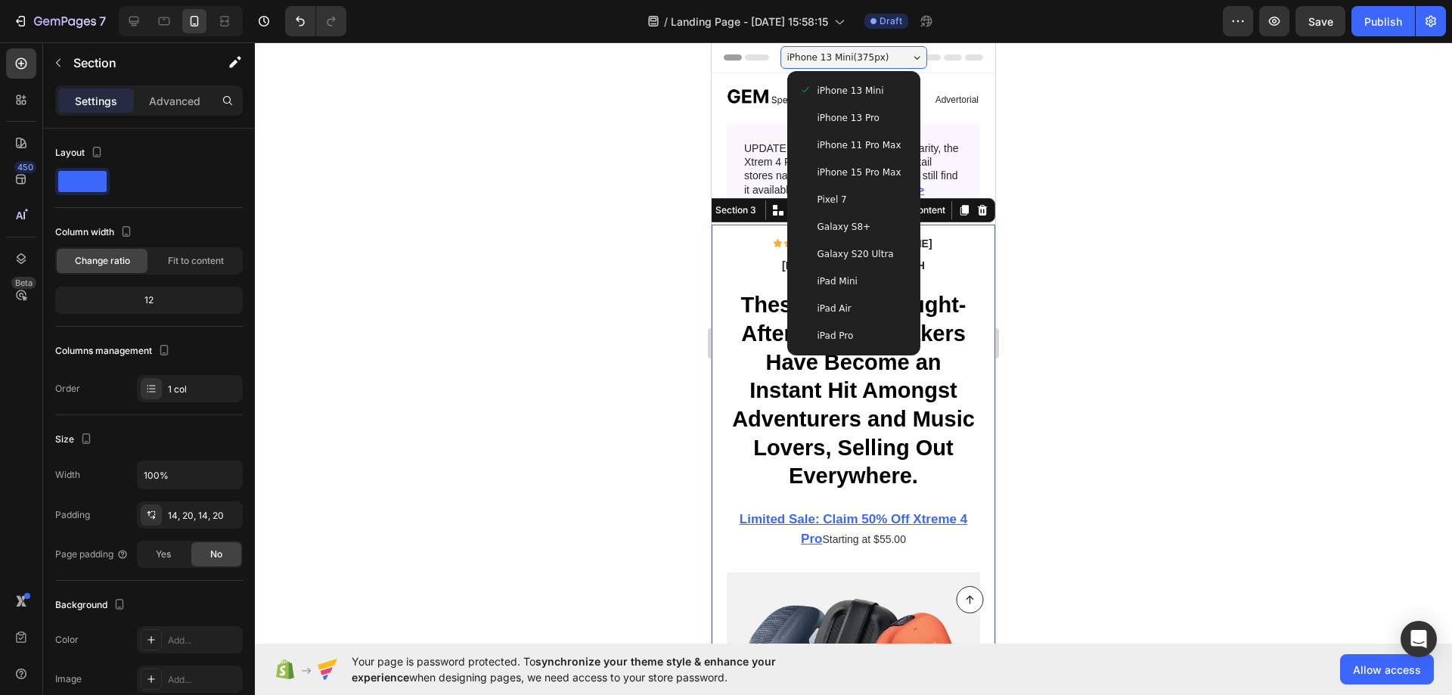
click at [1077, 305] on div at bounding box center [853, 368] width 1197 height 652
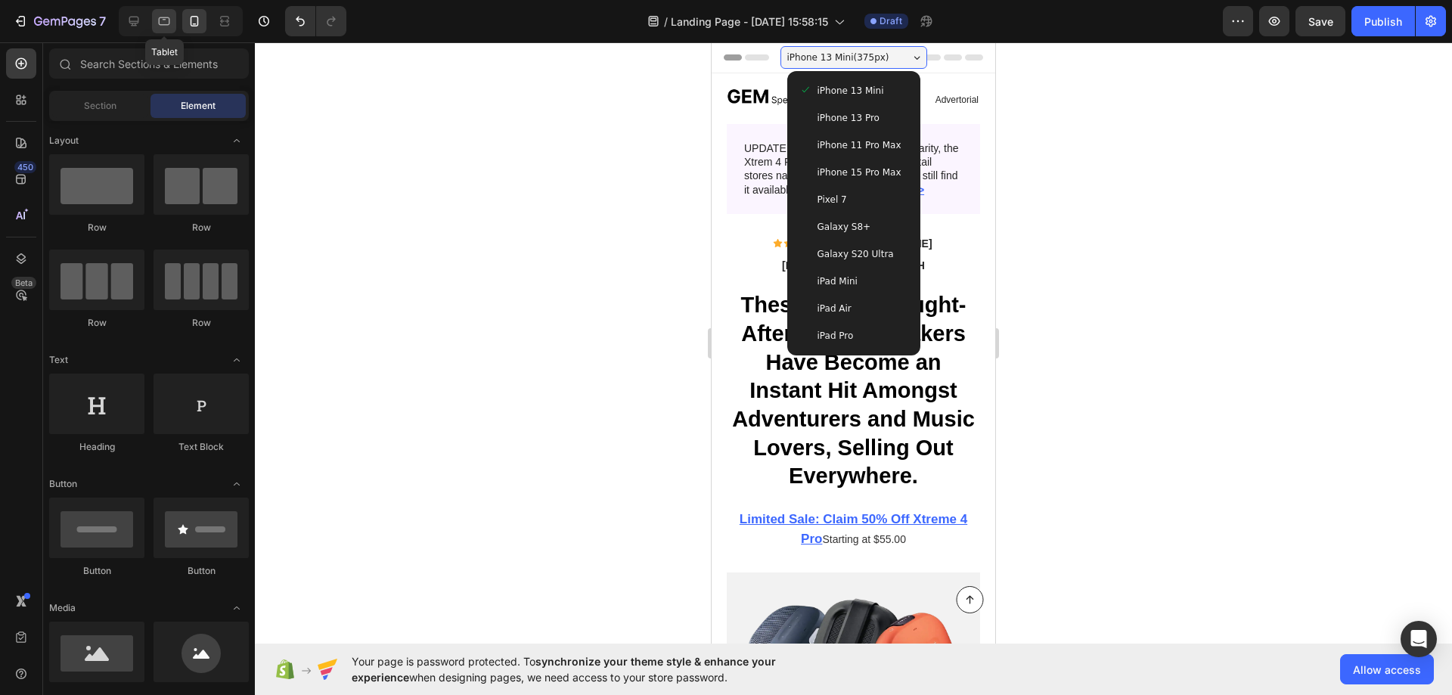
click at [164, 26] on icon at bounding box center [164, 21] width 15 height 15
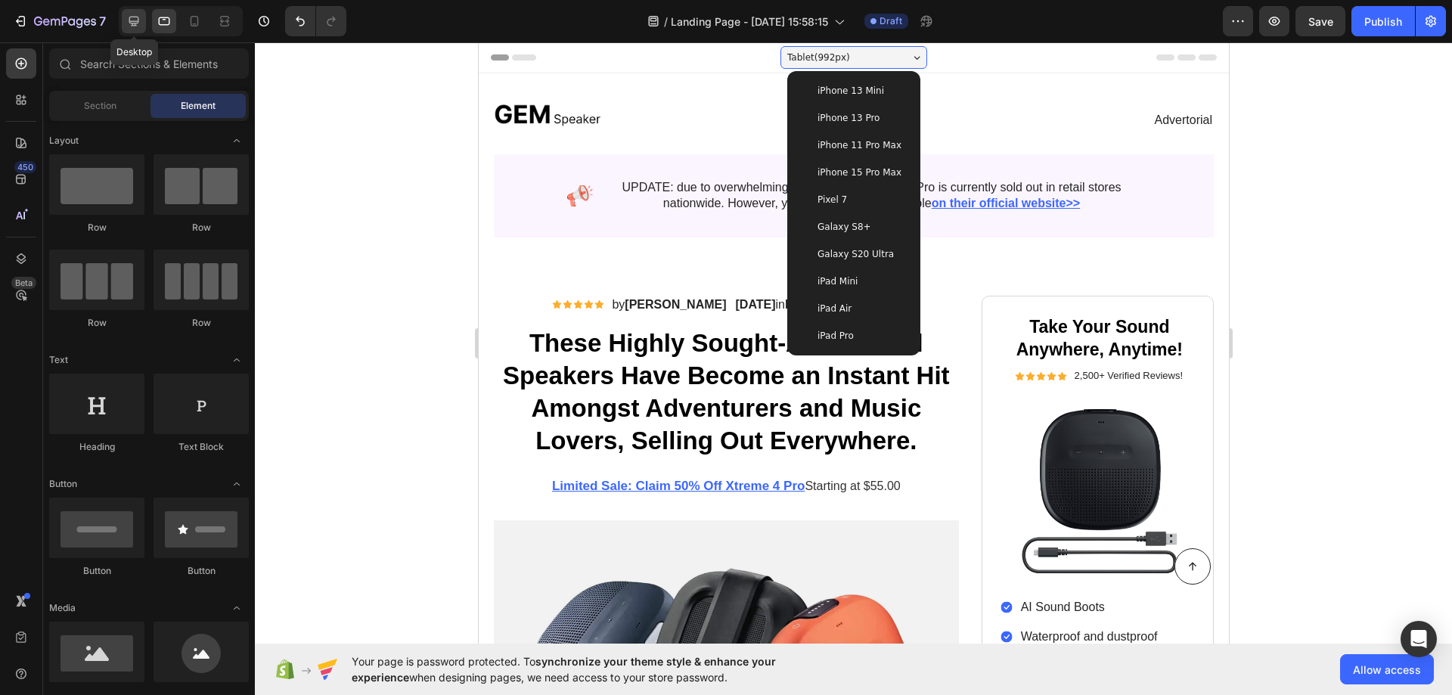
click at [144, 24] on div at bounding box center [134, 21] width 24 height 24
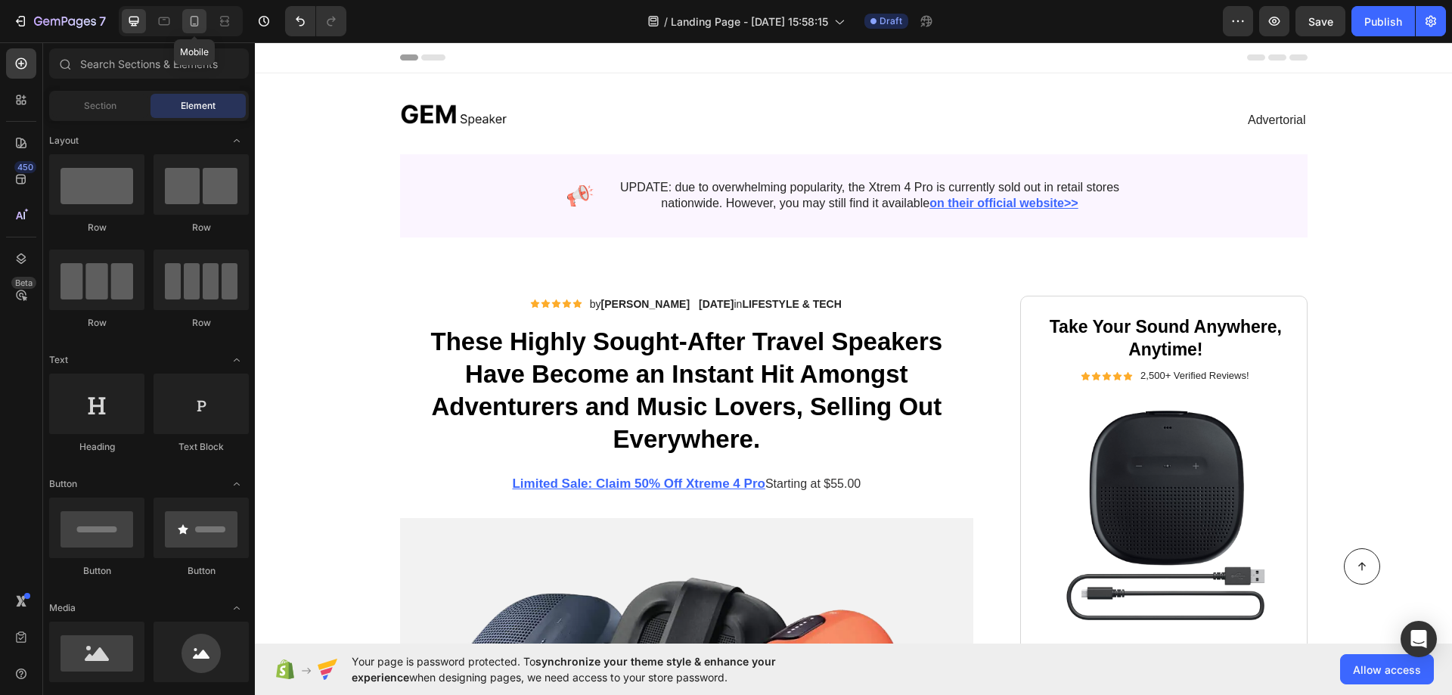
click at [200, 27] on icon at bounding box center [194, 21] width 15 height 15
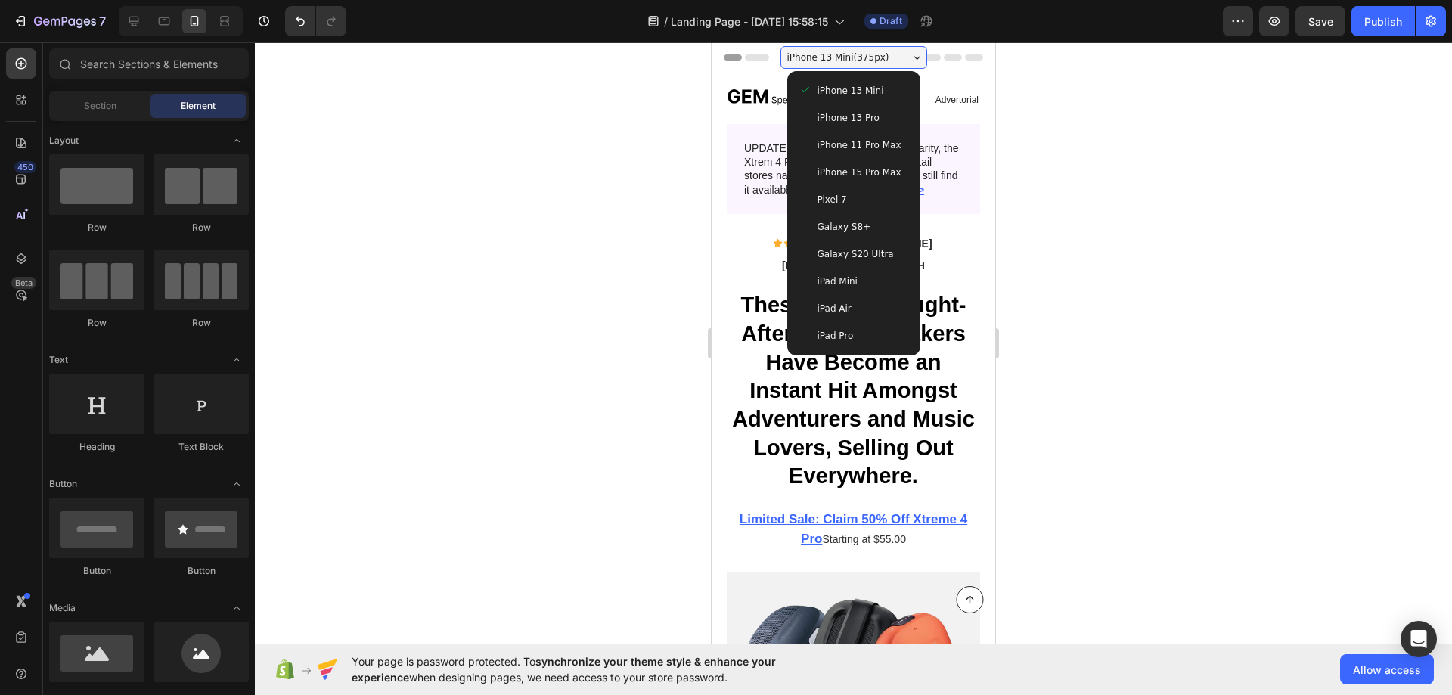
click at [1125, 262] on div at bounding box center [853, 368] width 1197 height 652
click at [858, 101] on div "iPhone 13 Mini" at bounding box center [853, 90] width 121 height 27
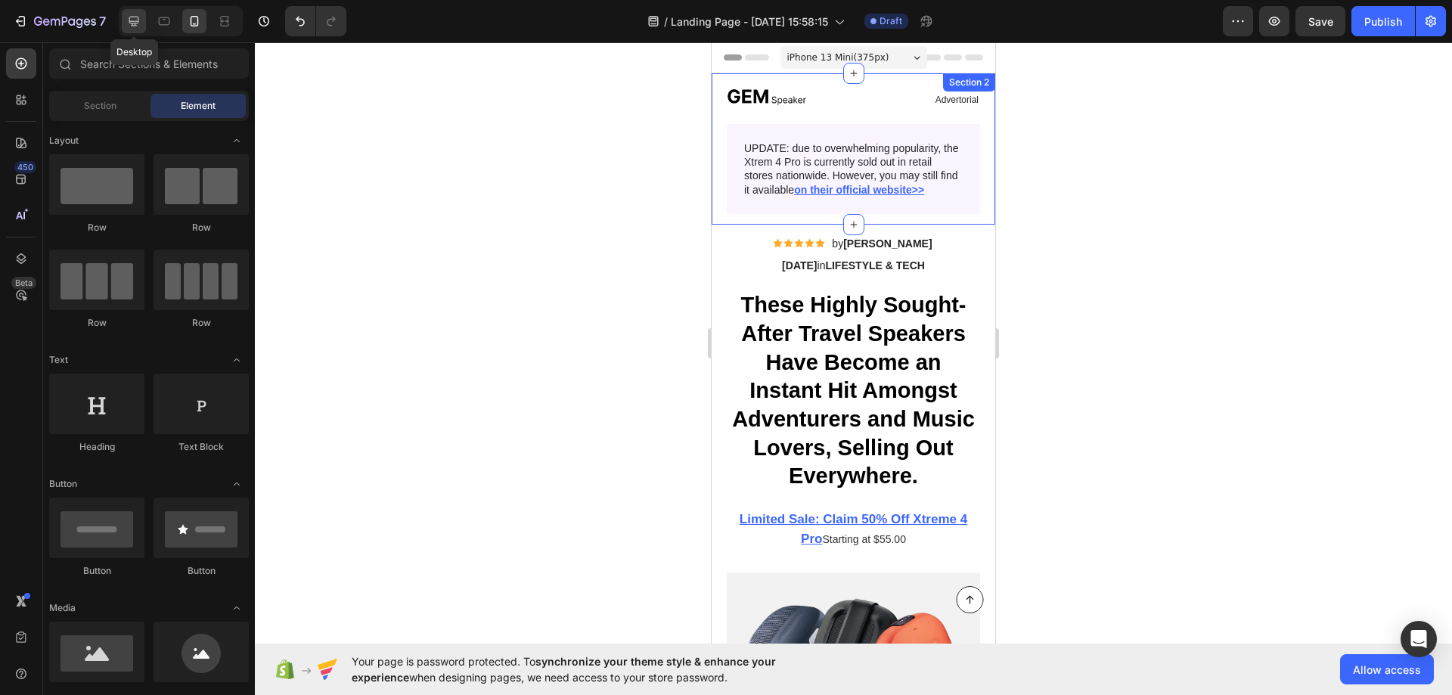
click at [133, 17] on icon at bounding box center [134, 22] width 10 height 10
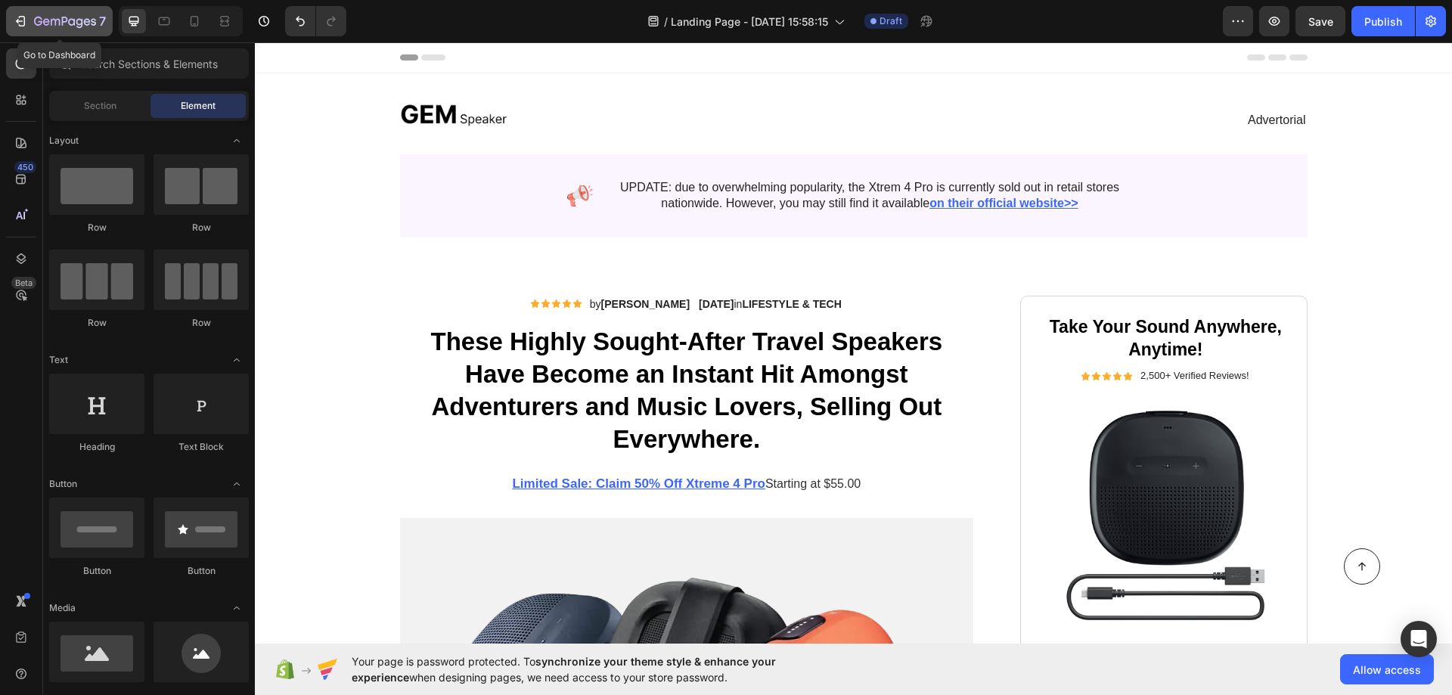
click at [23, 20] on icon "button" at bounding box center [20, 21] width 15 height 15
